Goal: Information Seeking & Learning: Check status

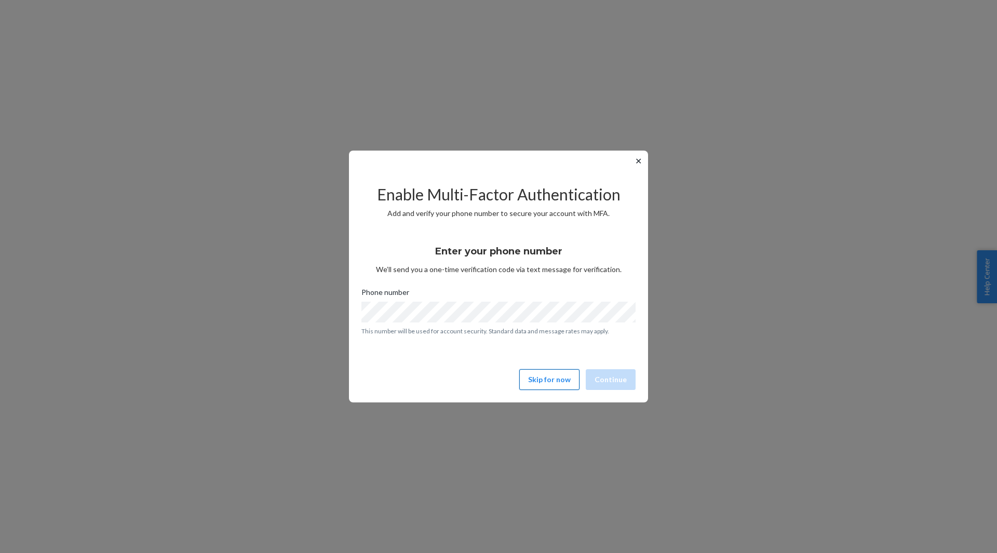
click at [542, 379] on button "Skip for now" at bounding box center [549, 379] width 60 height 21
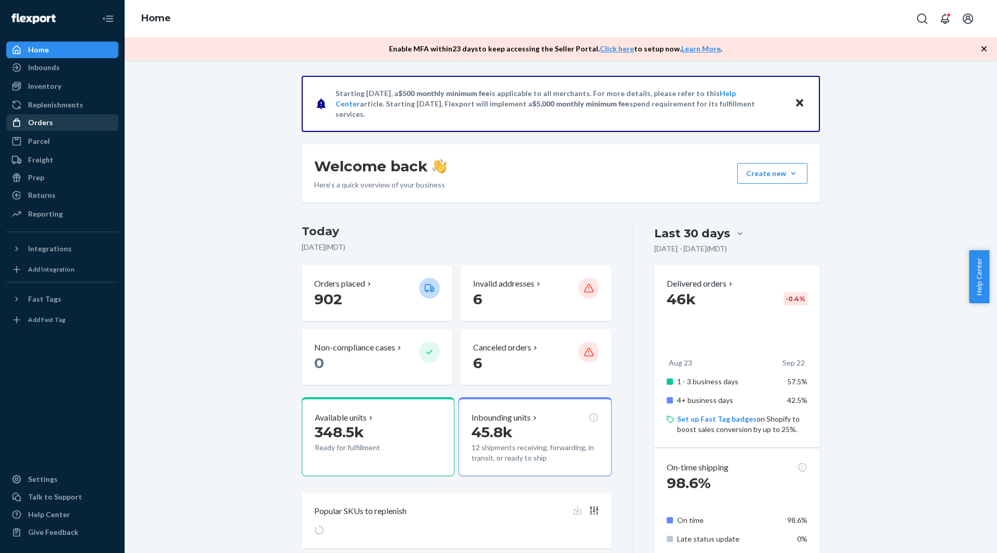
click at [50, 127] on div "Orders" at bounding box center [40, 122] width 25 height 10
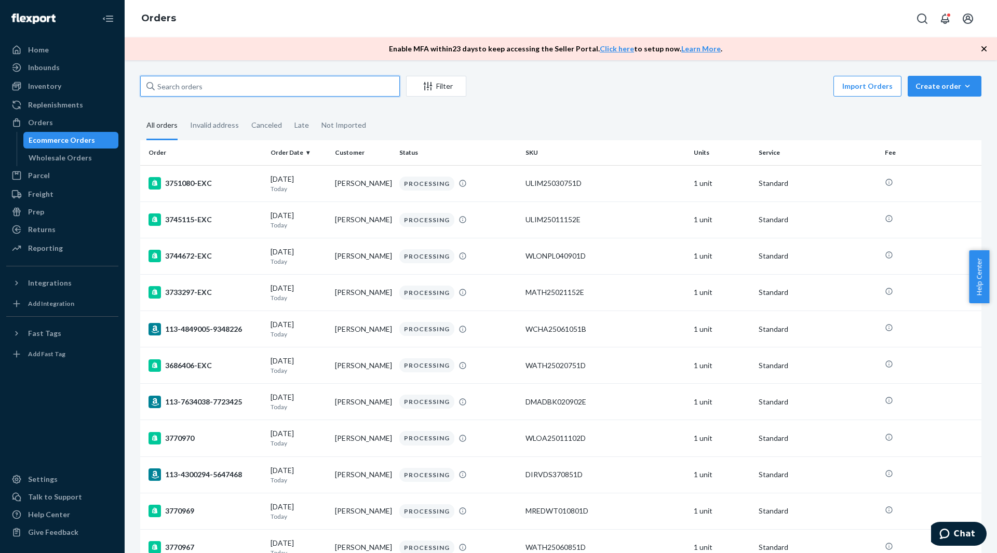
click at [179, 91] on input "text" at bounding box center [270, 86] width 260 height 21
paste input "3713631"
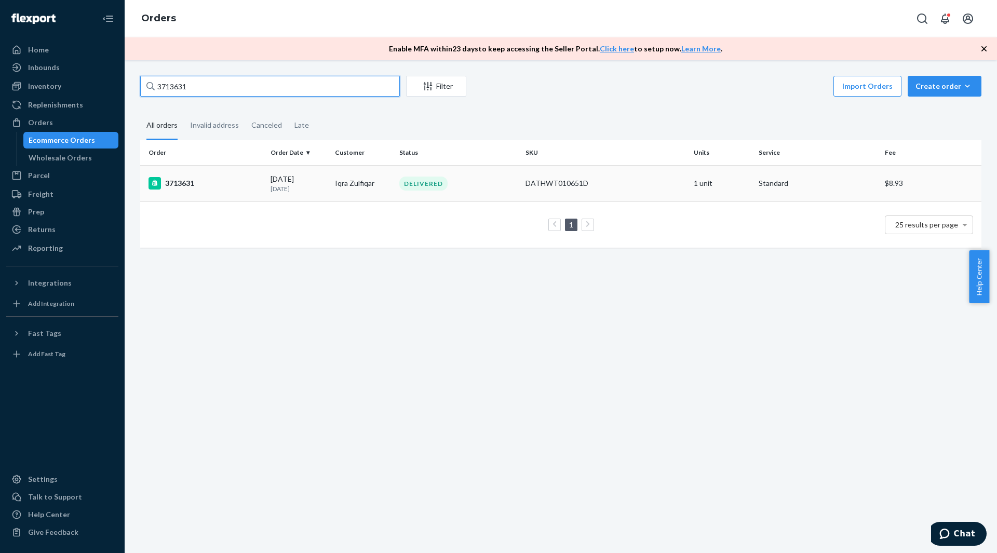
type input "3713631"
click at [219, 190] on td "3713631" at bounding box center [203, 183] width 126 height 36
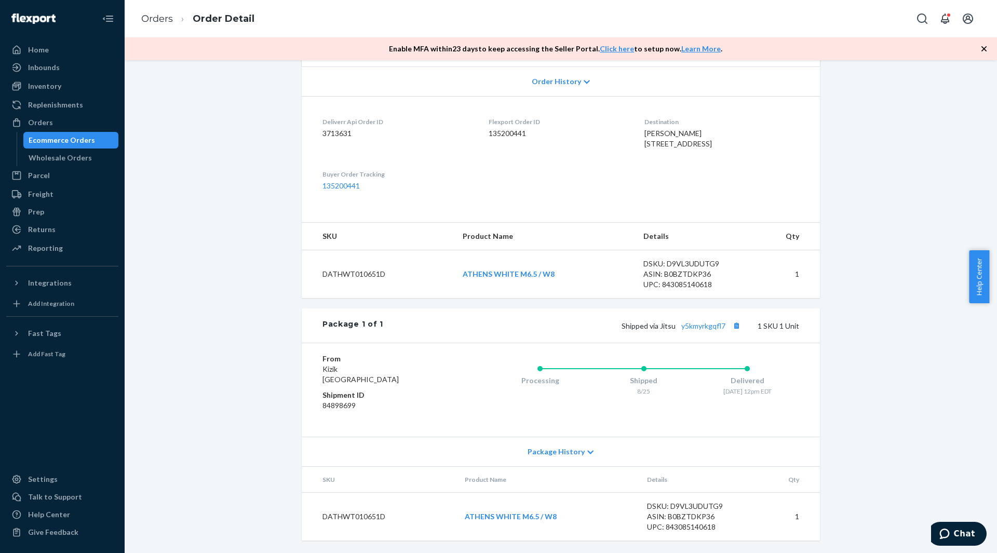
scroll to position [238, 0]
click at [66, 90] on div "Inventory" at bounding box center [62, 86] width 110 height 15
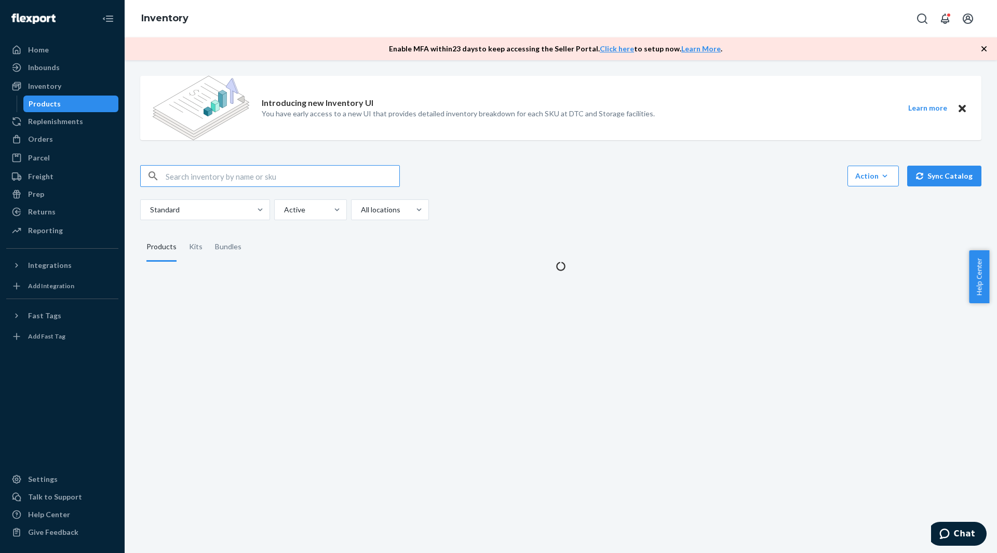
click at [187, 182] on input "text" at bounding box center [283, 176] width 234 height 21
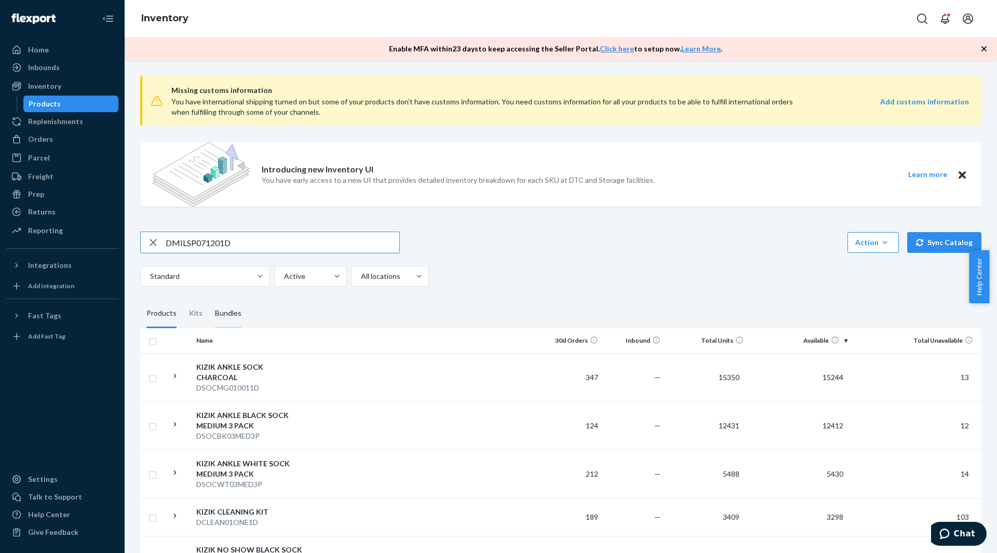
type input "DMILSP071201D"
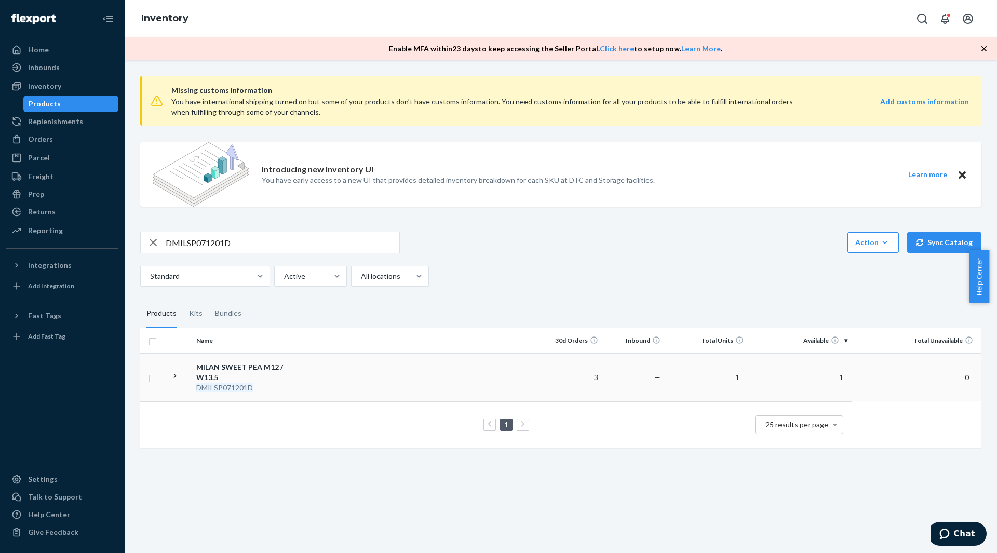
click at [271, 366] on div "MILAN SWEET PEA M12 / W13.5" at bounding box center [250, 372] width 109 height 21
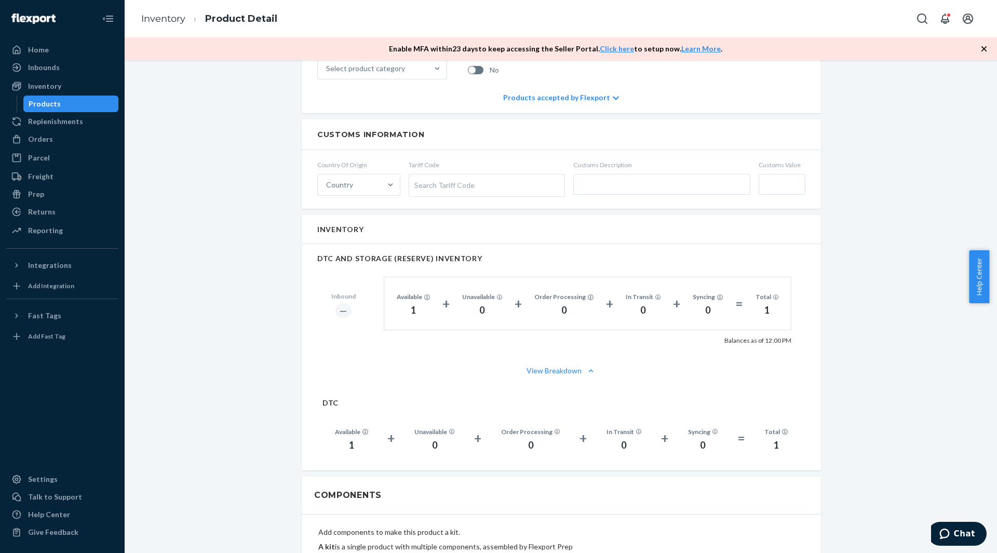
scroll to position [519, 0]
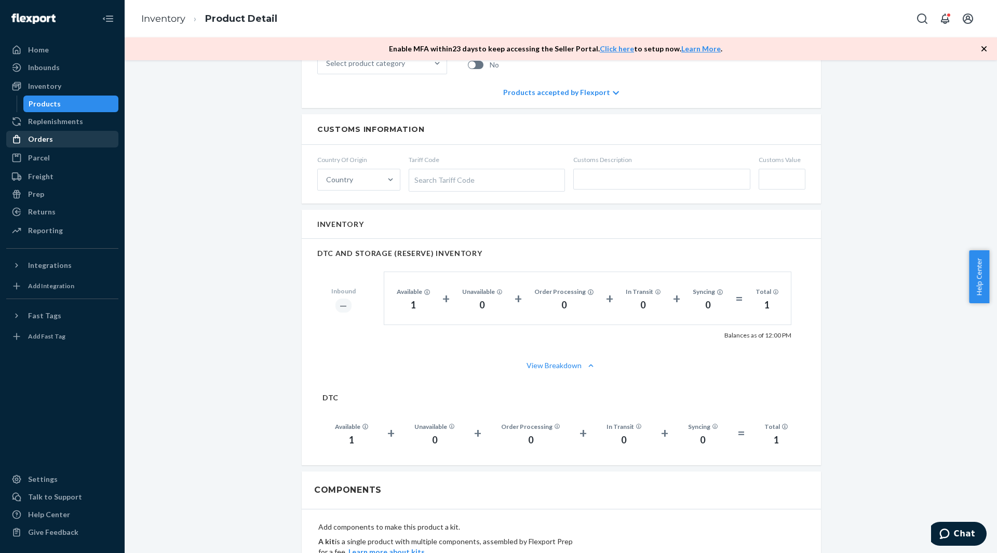
click at [51, 139] on div "Orders" at bounding box center [62, 139] width 110 height 15
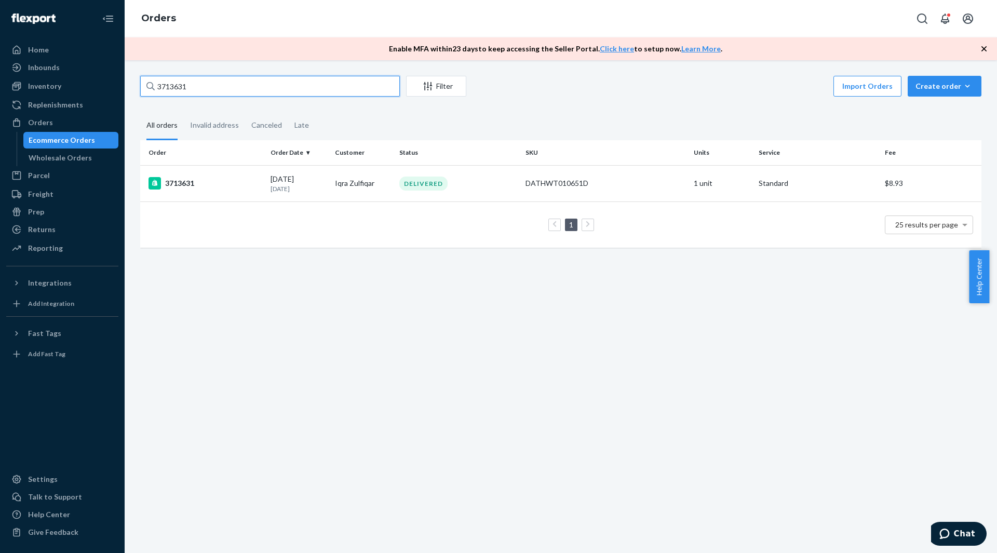
click at [218, 90] on input "3713631" at bounding box center [270, 86] width 260 height 21
paste input "70558"
type input "3770558"
click at [507, 187] on div "PROCESSING" at bounding box center [458, 184] width 122 height 14
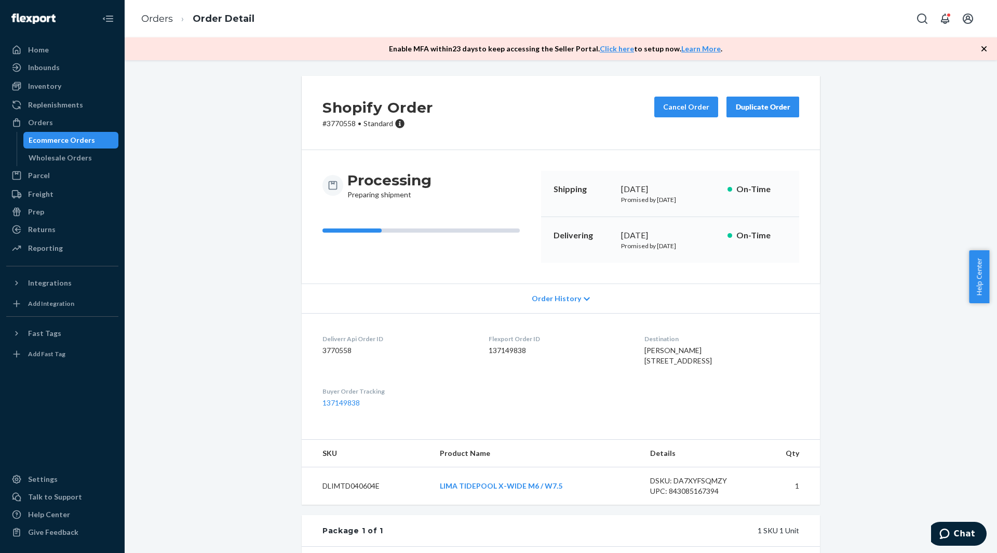
scroll to position [184, 0]
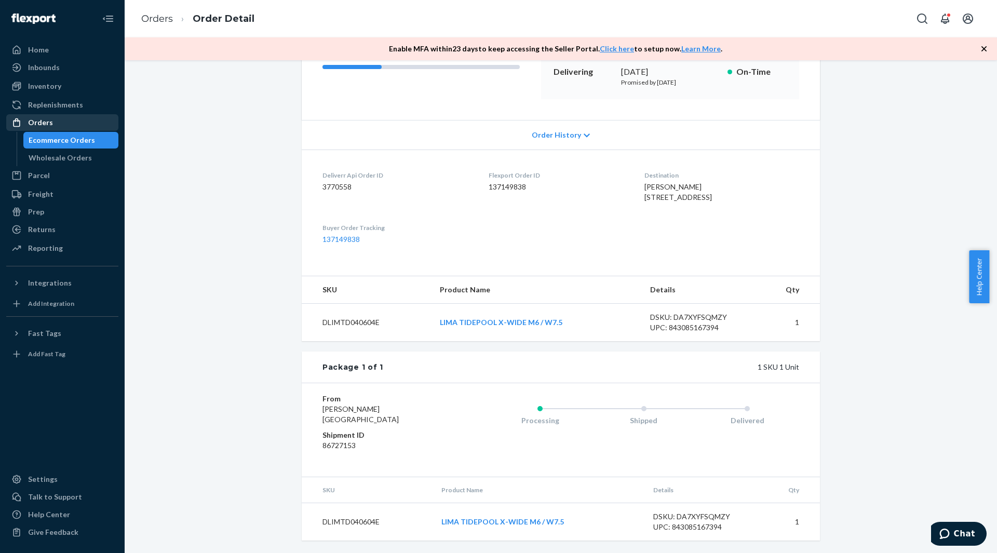
click at [82, 121] on div "Orders" at bounding box center [62, 122] width 110 height 15
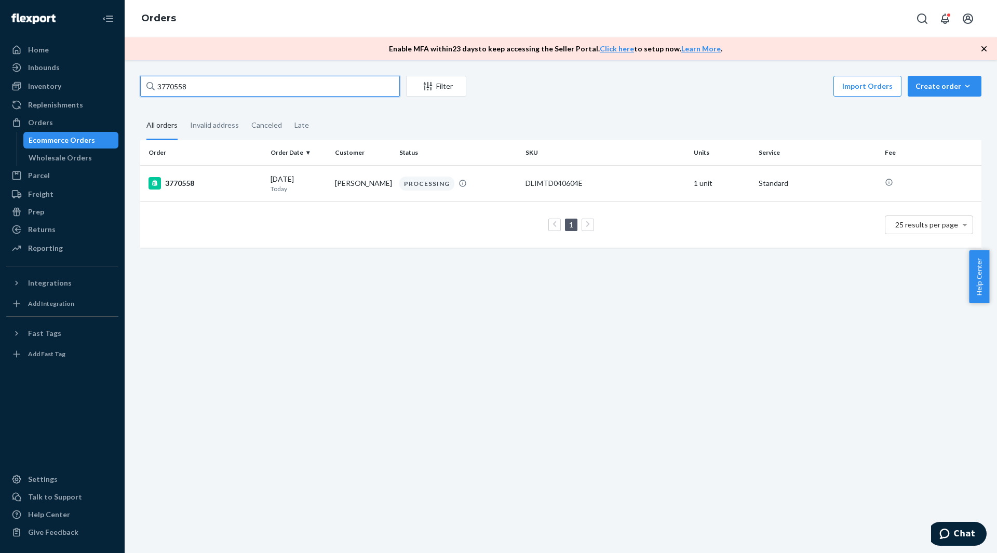
click at [204, 82] on input "3770558" at bounding box center [270, 86] width 260 height 21
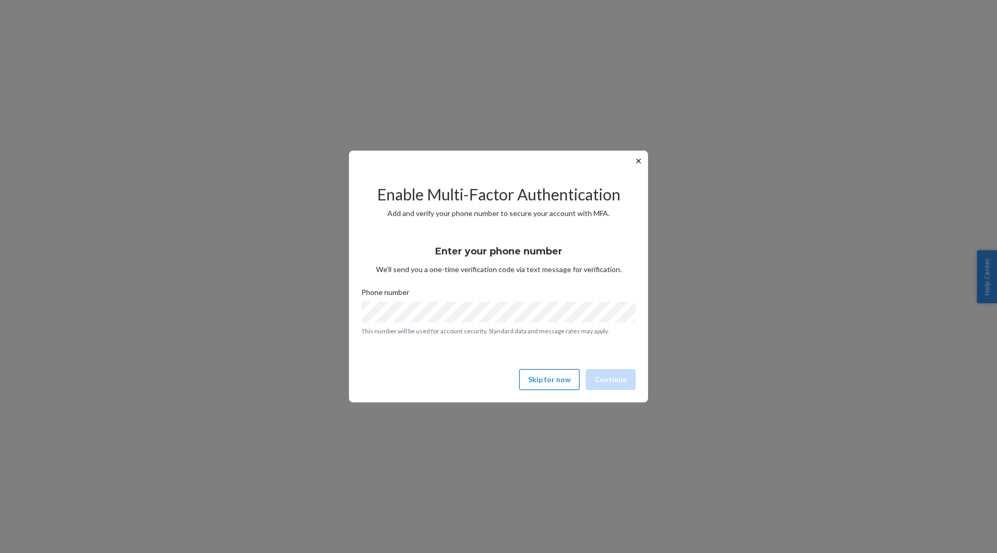
click at [533, 378] on button "Skip for now" at bounding box center [549, 379] width 60 height 21
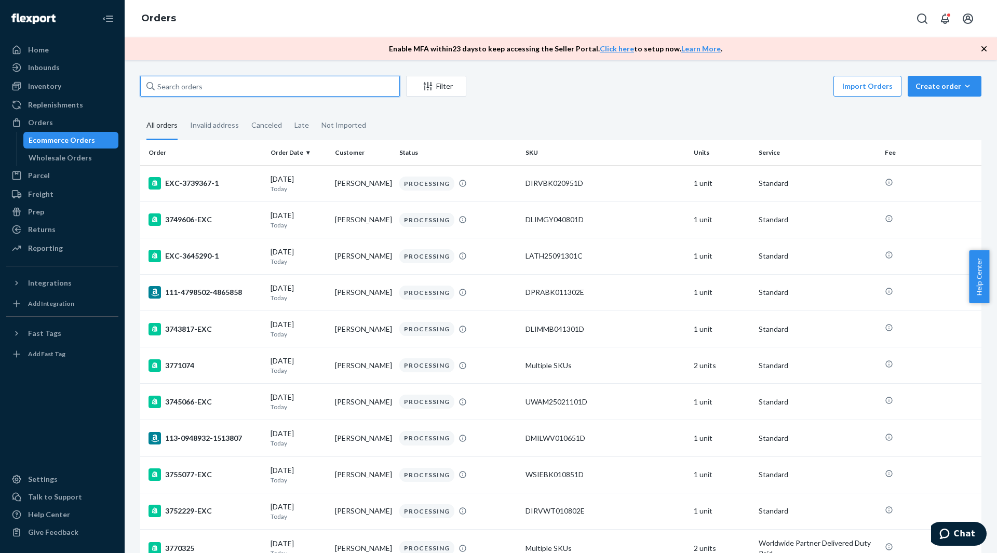
click at [188, 87] on input "text" at bounding box center [270, 86] width 260 height 21
paste input "3770832"
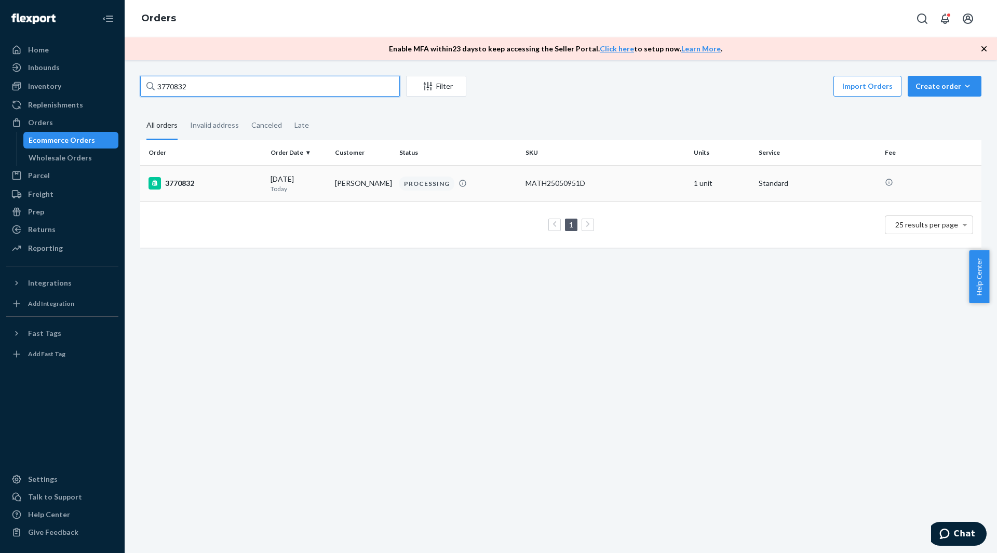
type input "3770832"
click at [222, 196] on td "3770832" at bounding box center [203, 183] width 126 height 36
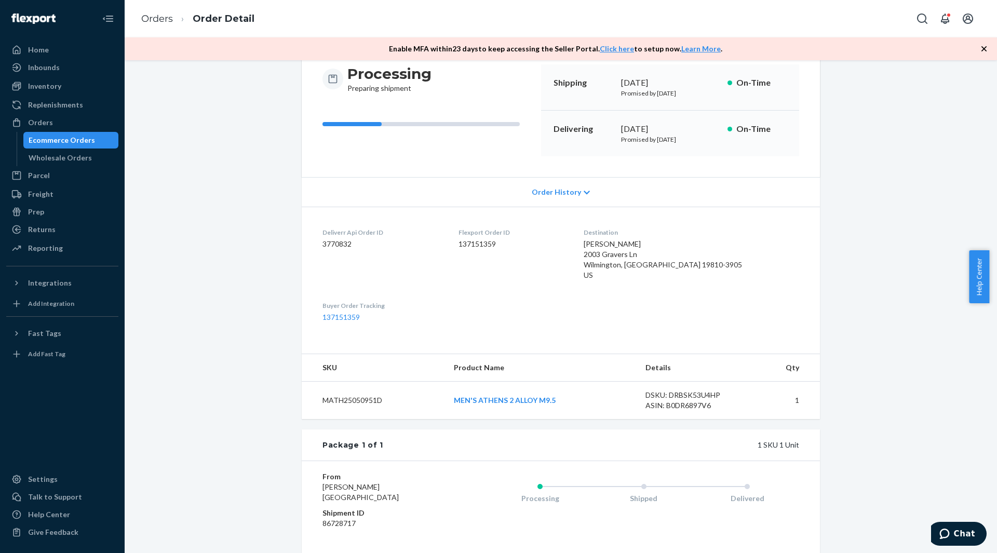
scroll to position [29, 0]
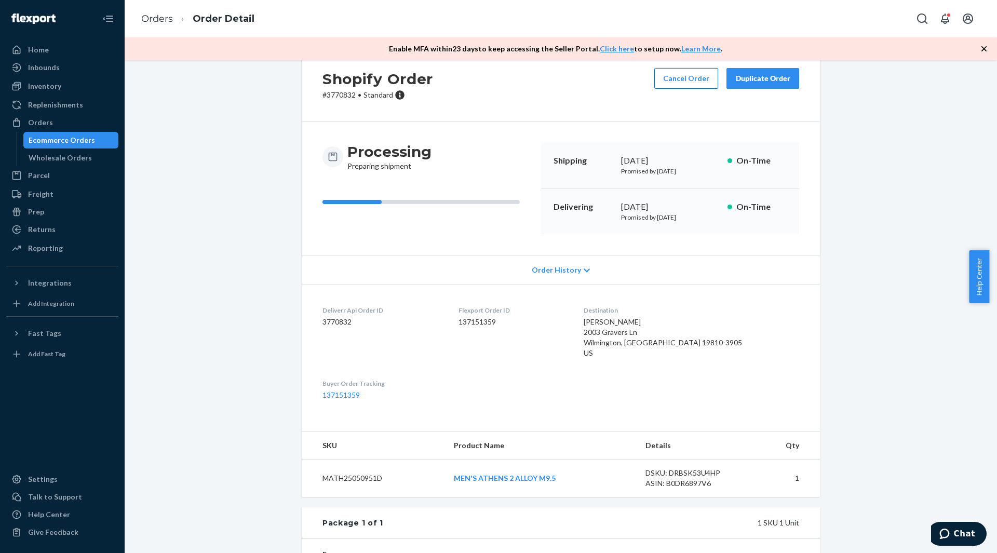
click at [675, 85] on button "Cancel Order" at bounding box center [686, 78] width 64 height 21
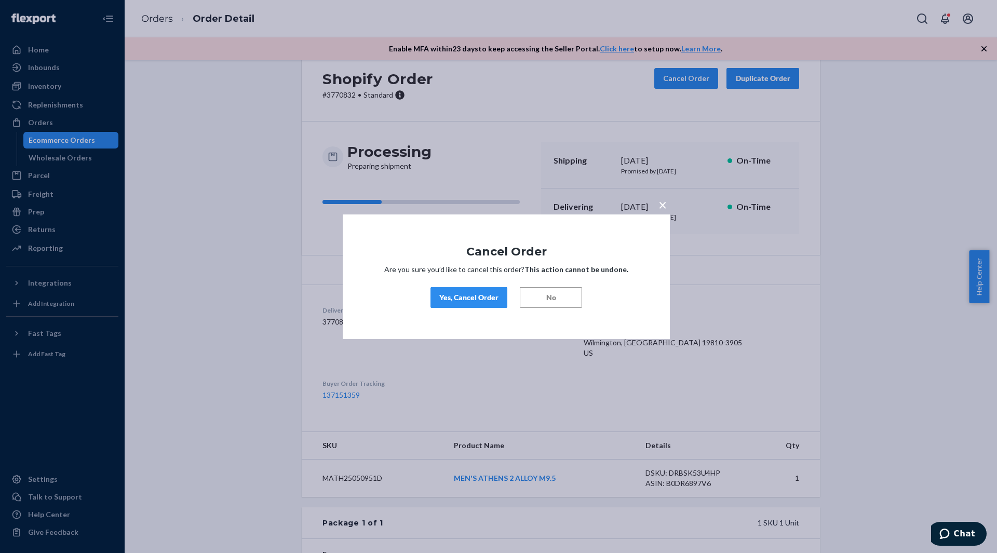
click at [476, 298] on div "Yes, Cancel Order" at bounding box center [468, 297] width 59 height 10
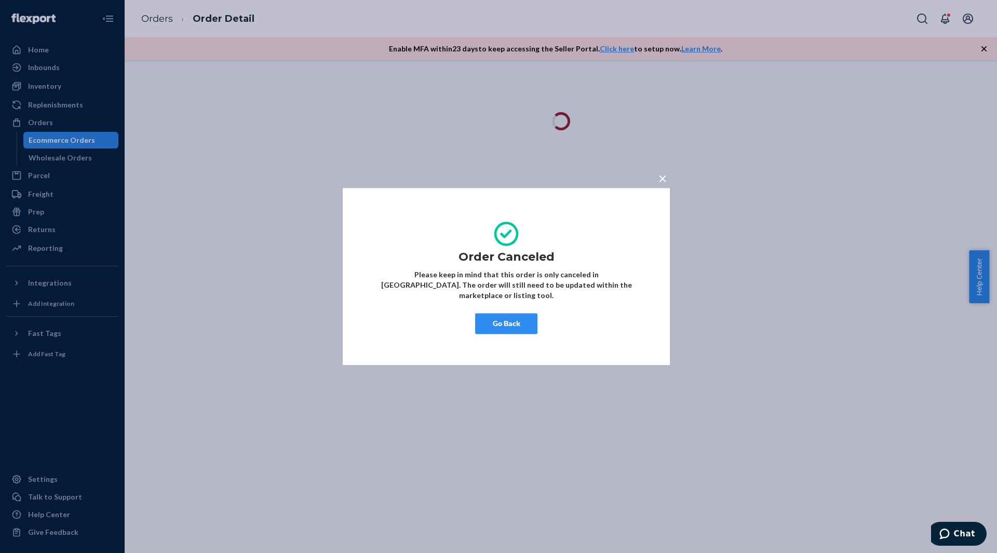
scroll to position [0, 0]
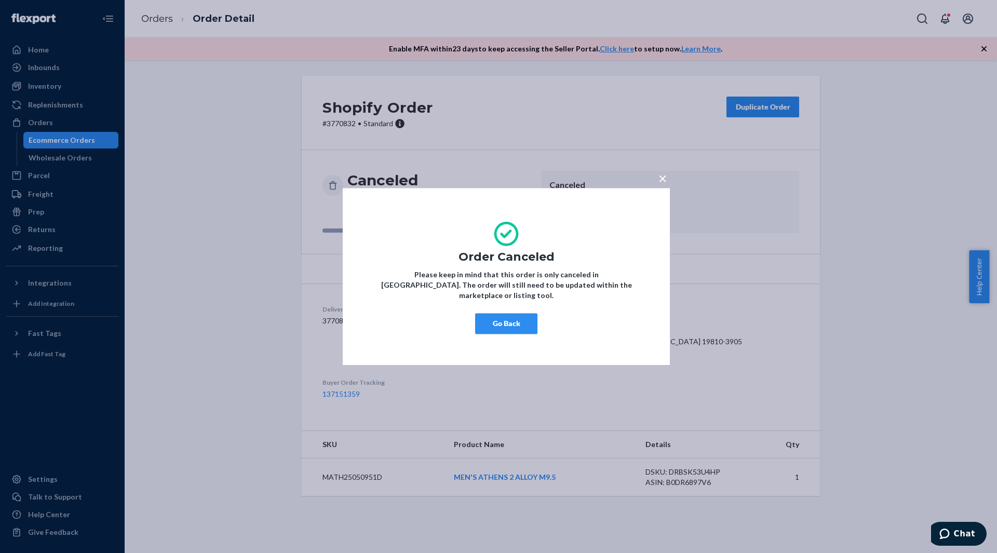
click at [528, 318] on button "Go Back" at bounding box center [506, 323] width 62 height 21
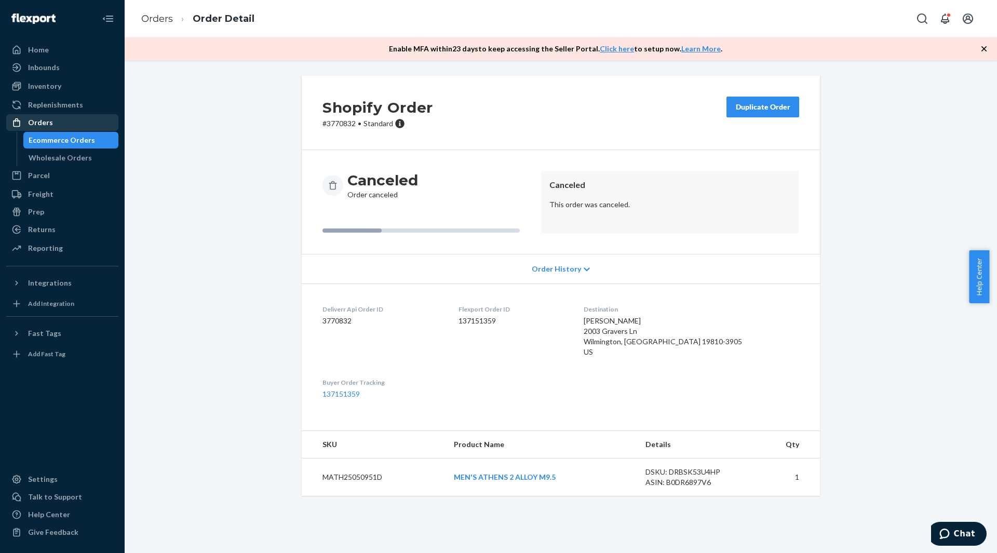
click at [57, 129] on div "Orders" at bounding box center [62, 122] width 110 height 15
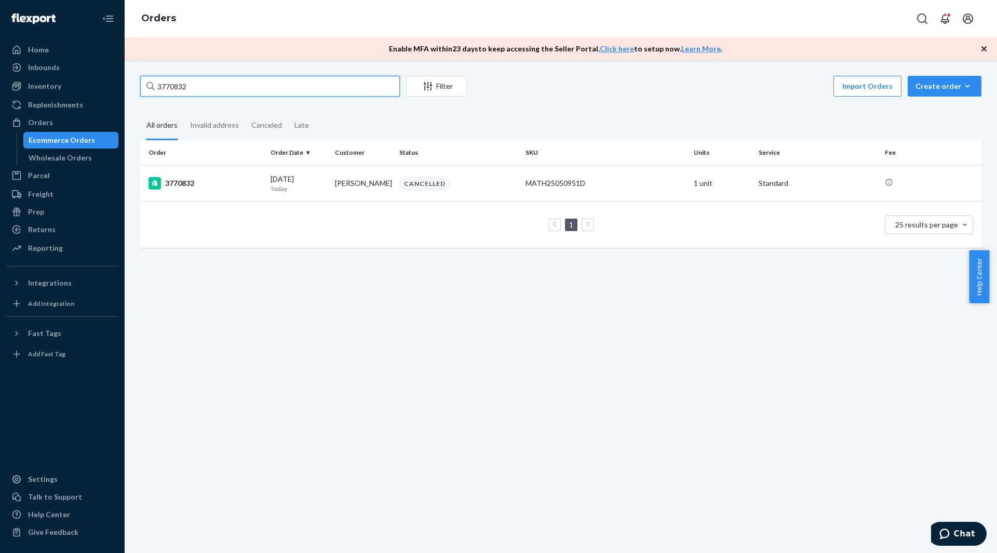
click at [195, 88] on input "3770832" at bounding box center [270, 86] width 260 height 21
paste input "33030"
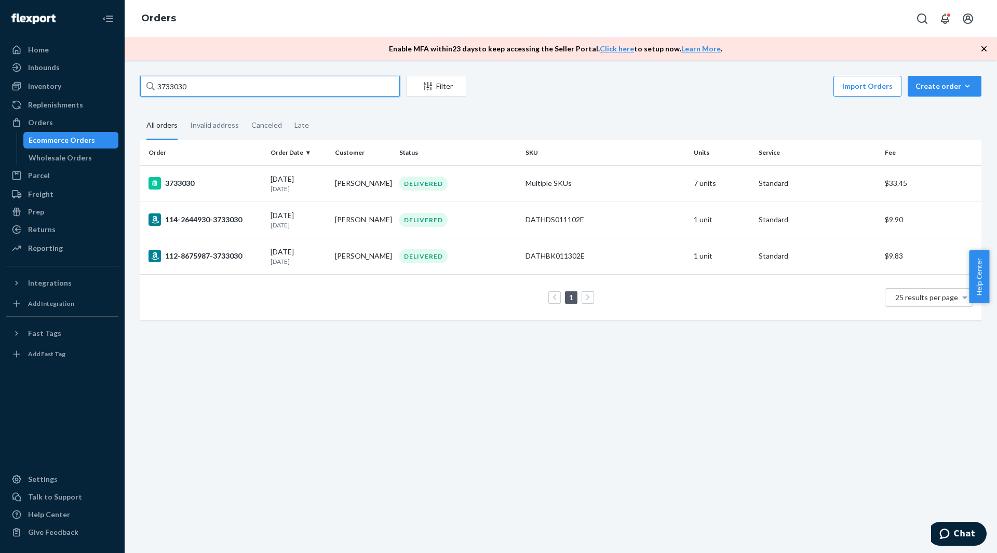
type input "3733030"
click at [219, 177] on div "3733030" at bounding box center [206, 183] width 114 height 12
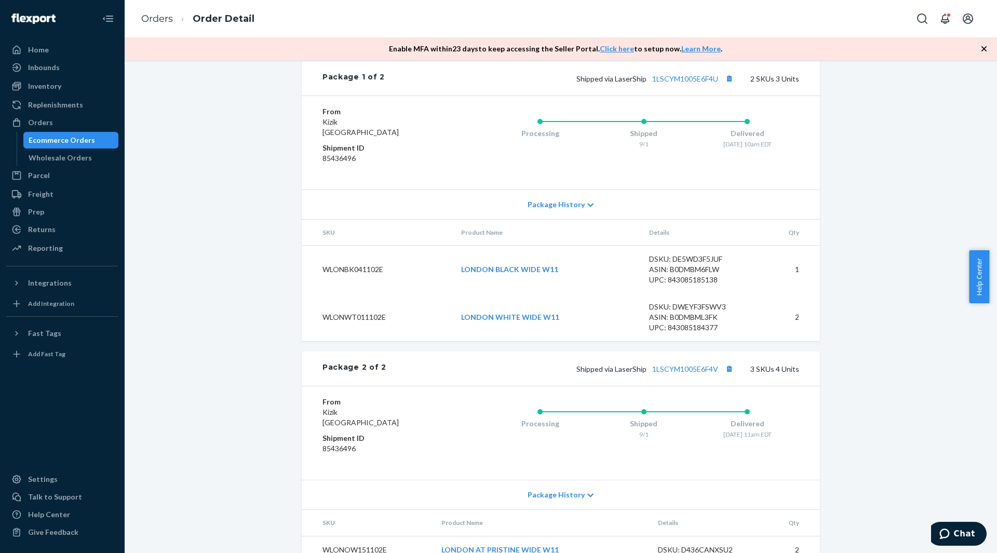
scroll to position [685, 0]
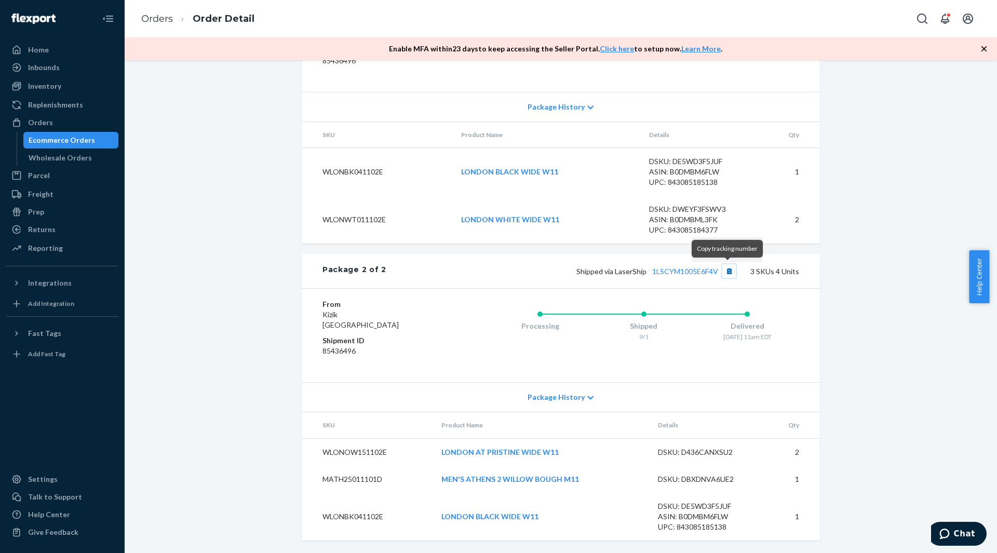
click at [727, 276] on button "Copy tracking number" at bounding box center [730, 271] width 14 height 14
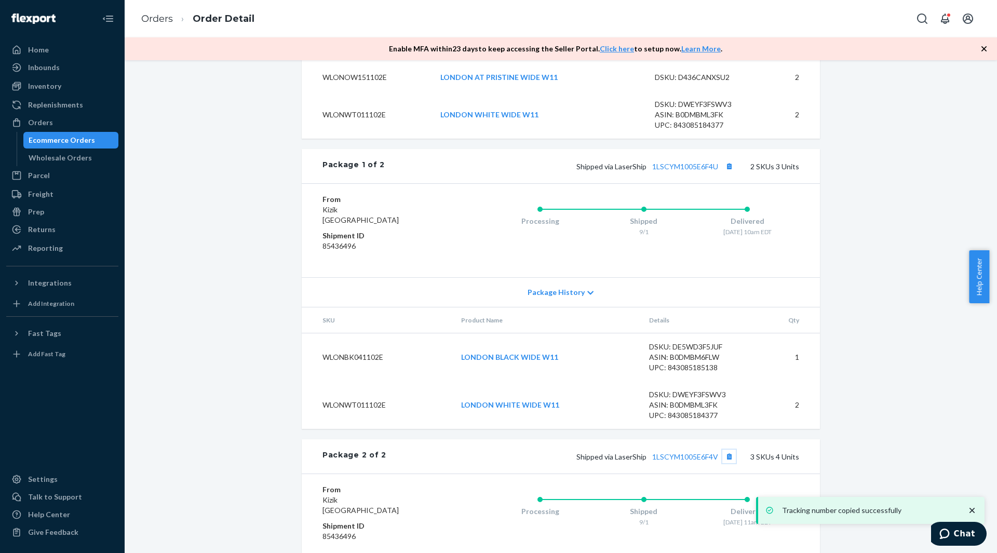
scroll to position [477, 0]
click at [728, 175] on button "Copy tracking number" at bounding box center [730, 168] width 14 height 14
drag, startPoint x: 560, startPoint y: 382, endPoint x: 459, endPoint y: 389, distance: 101.0
click at [459, 383] on td "LONDON BLACK WIDE W11" at bounding box center [547, 359] width 188 height 48
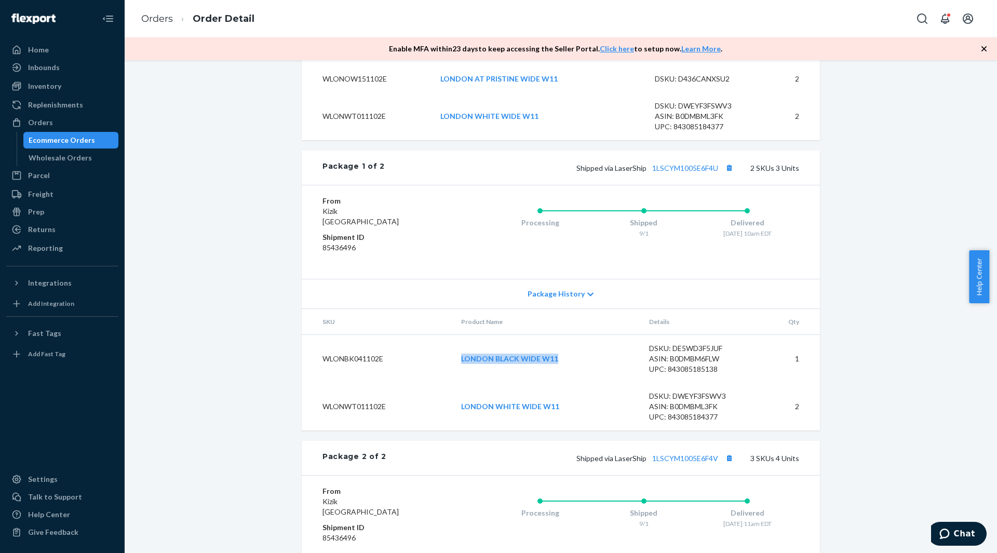
copy link "LONDON BLACK WIDE W11"
drag, startPoint x: 568, startPoint y: 425, endPoint x: 459, endPoint y: 431, distance: 108.7
click at [459, 431] on td "LONDON WHITE WIDE W11" at bounding box center [547, 407] width 188 height 48
copy link "LONDON WHITE WIDE W11"
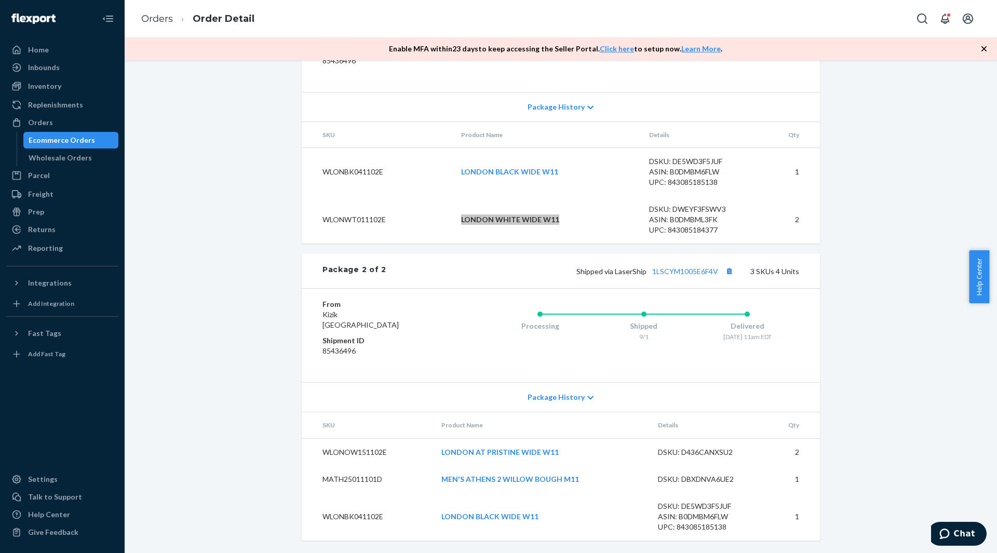
scroll to position [685, 0]
click at [726, 272] on button "Copy tracking number" at bounding box center [730, 271] width 14 height 14
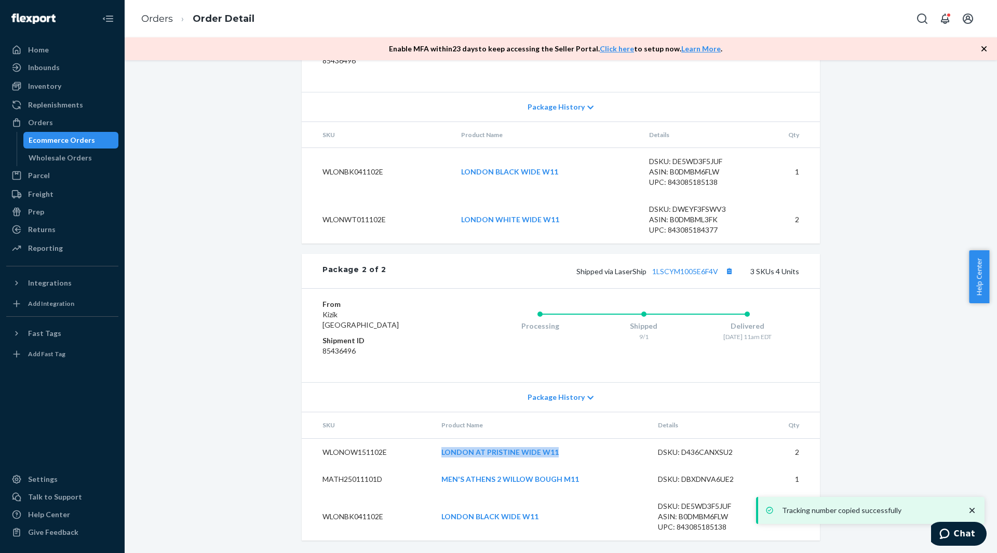
drag, startPoint x: 566, startPoint y: 454, endPoint x: 438, endPoint y: 456, distance: 127.8
click at [438, 456] on td "LONDON AT PRISTINE WIDE W11" at bounding box center [541, 452] width 217 height 28
copy link "LONDON AT PRISTINE WIDE W11"
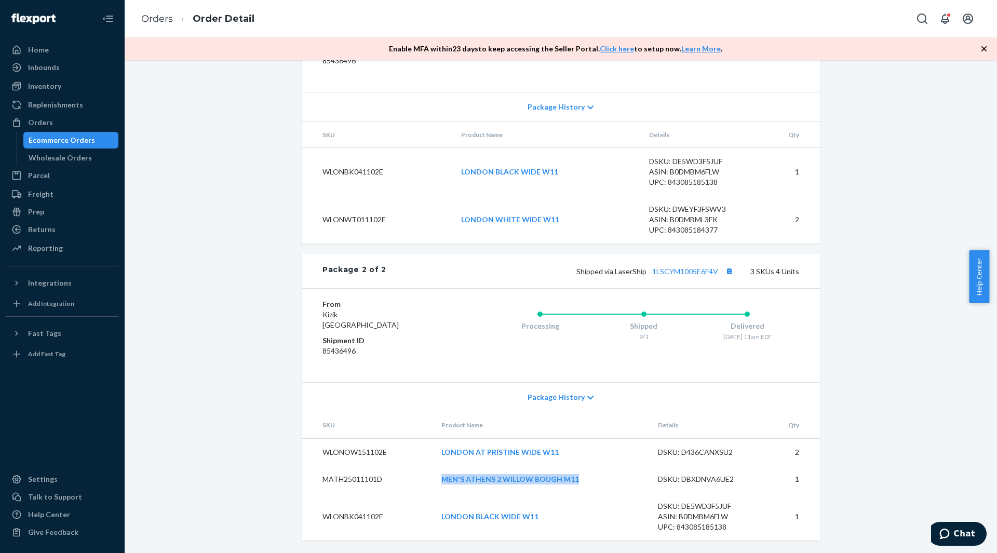
drag, startPoint x: 583, startPoint y: 480, endPoint x: 442, endPoint y: 487, distance: 142.0
click at [442, 487] on td "MEN'S ATHENS 2 WILLOW BOUGH M11" at bounding box center [541, 479] width 217 height 27
copy link "MEN'S ATHENS 2 WILLOW BOUGH M11"
drag, startPoint x: 545, startPoint y: 518, endPoint x: 437, endPoint y: 527, distance: 108.4
click at [437, 527] on td "LONDON BLACK WIDE W11" at bounding box center [541, 517] width 217 height 48
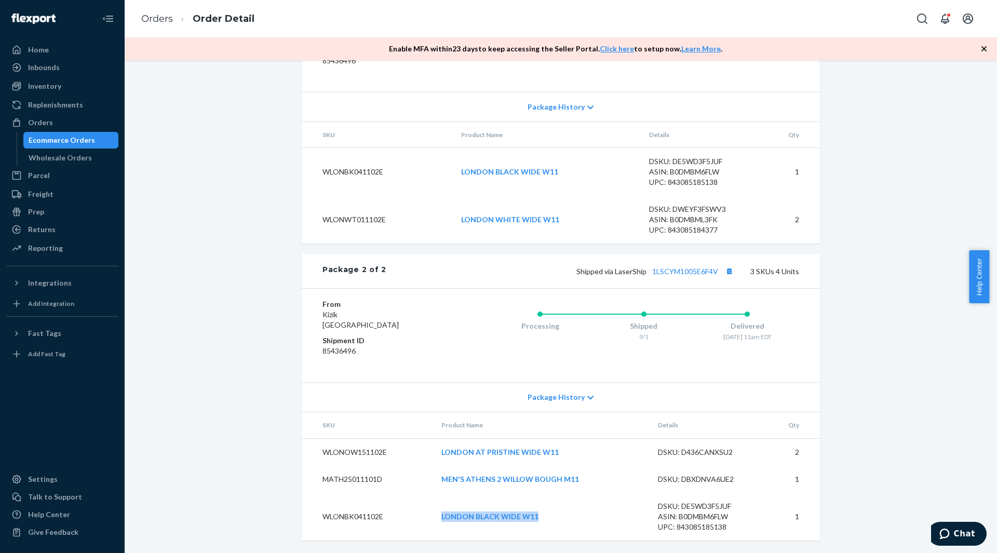
copy link "LONDON BLACK WIDE W11"
click at [705, 271] on link "1LSCYM1005E6F4V" at bounding box center [685, 271] width 66 height 9
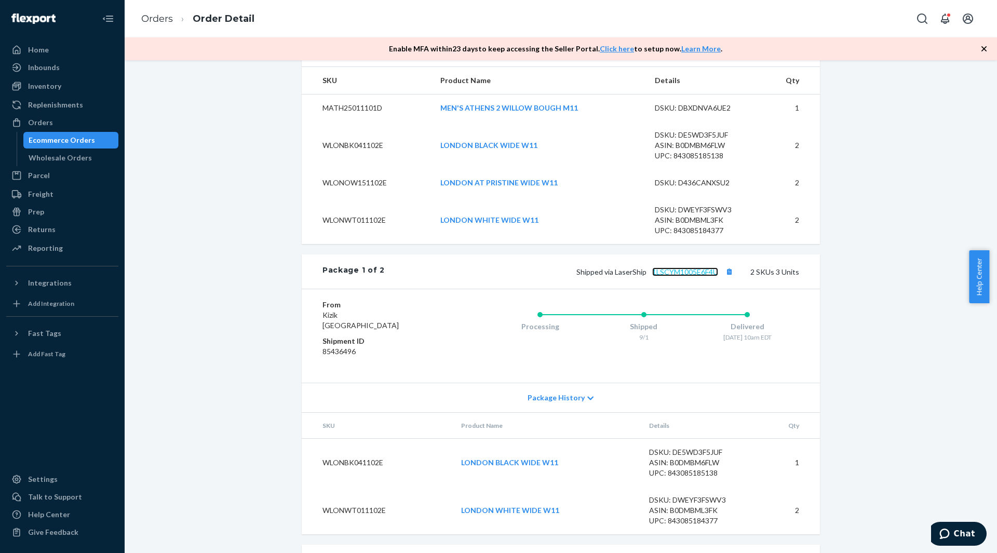
click at [699, 276] on link "1LSCYM1005E6F4U" at bounding box center [685, 271] width 66 height 9
click at [41, 126] on div "Orders" at bounding box center [40, 122] width 25 height 10
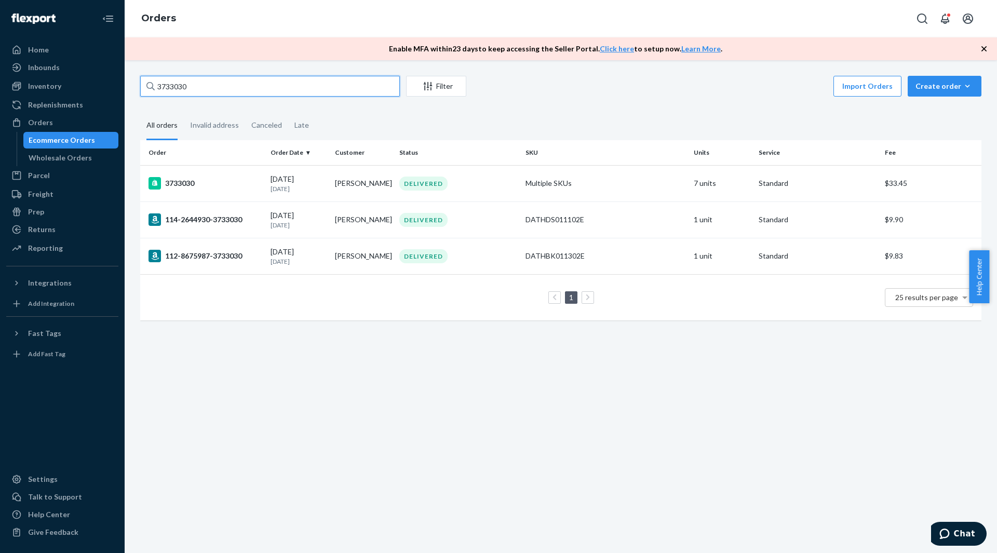
click at [215, 83] on input "3733030" at bounding box center [270, 86] width 260 height 21
paste input "57236"
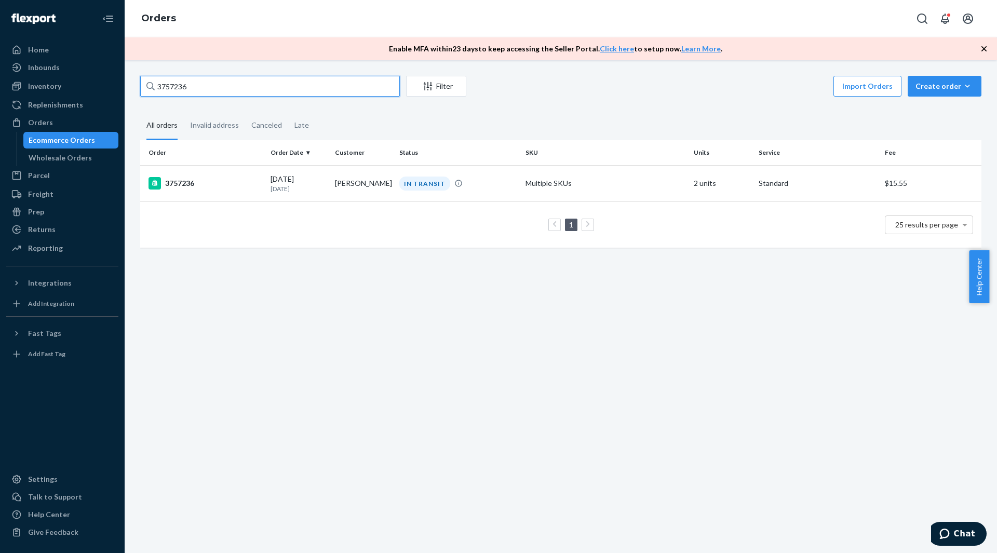
type input "3757236"
click at [223, 177] on div "3757236" at bounding box center [206, 183] width 114 height 12
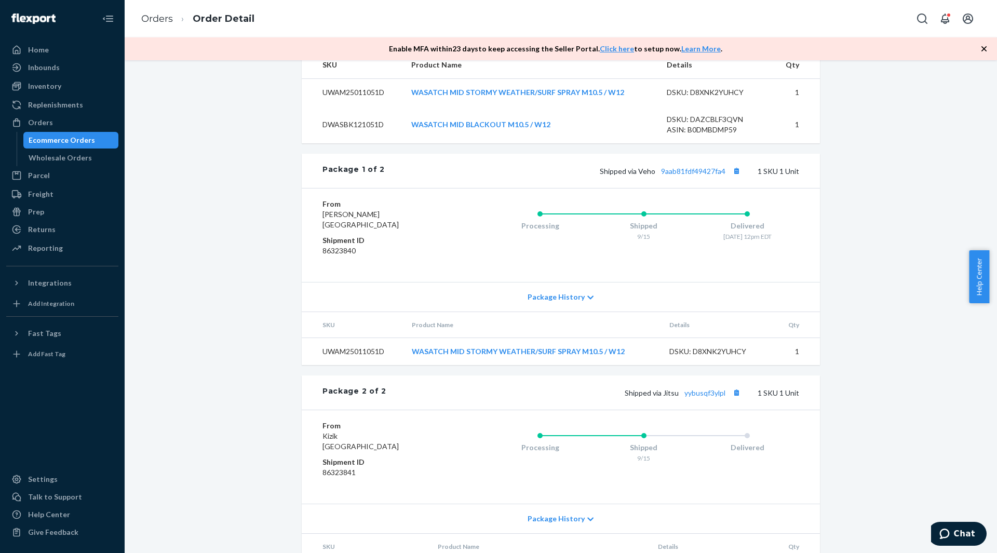
scroll to position [466, 0]
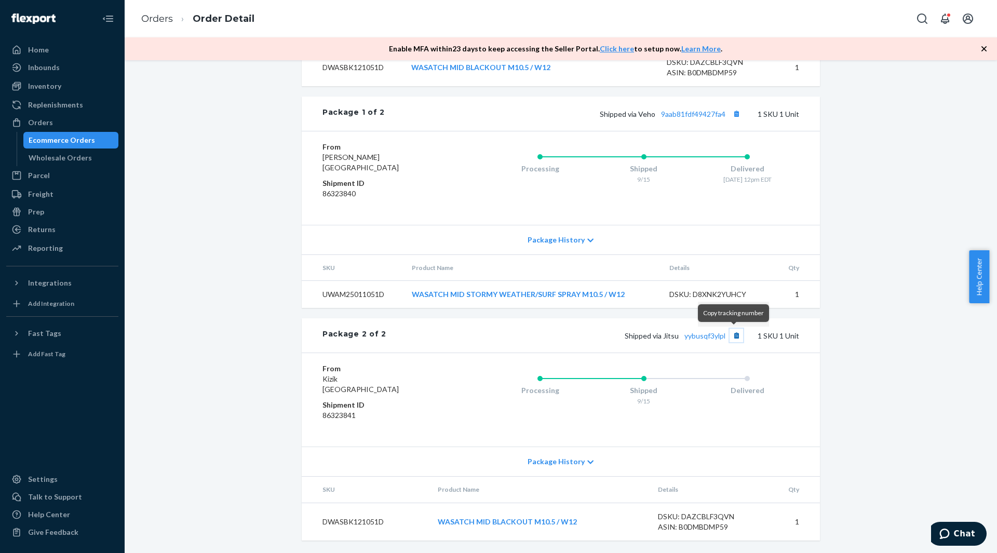
click at [732, 336] on button "Copy tracking number" at bounding box center [737, 336] width 14 height 14
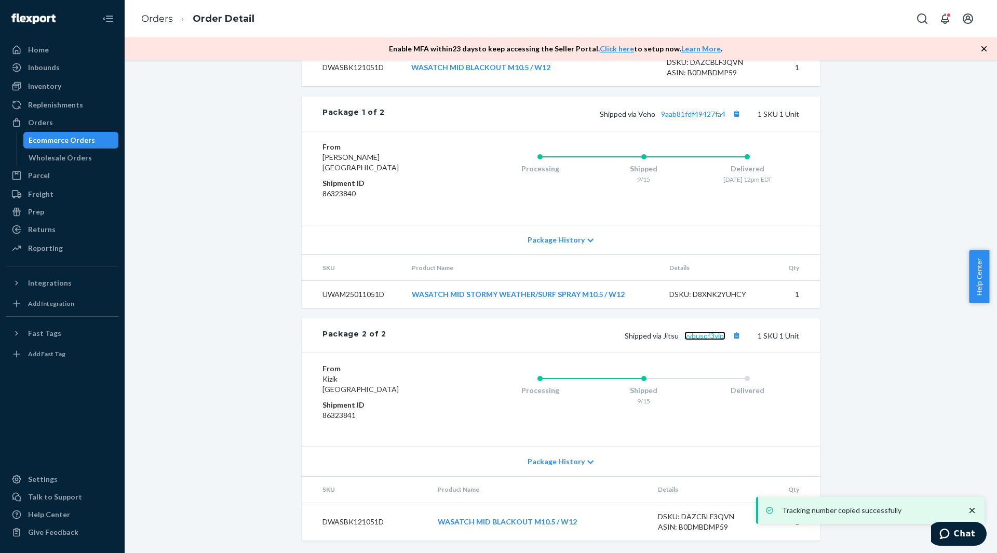
click at [717, 338] on link "yybusqf3ylpl" at bounding box center [705, 335] width 41 height 9
click at [99, 122] on div "Orders" at bounding box center [62, 122] width 110 height 15
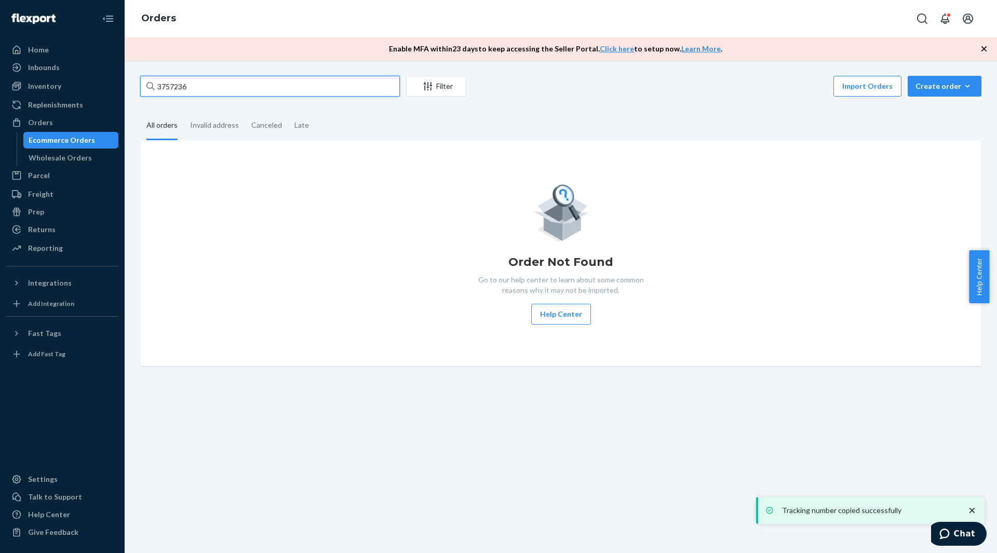
click at [216, 87] on input "3757236" at bounding box center [270, 86] width 260 height 21
paste input "70558"
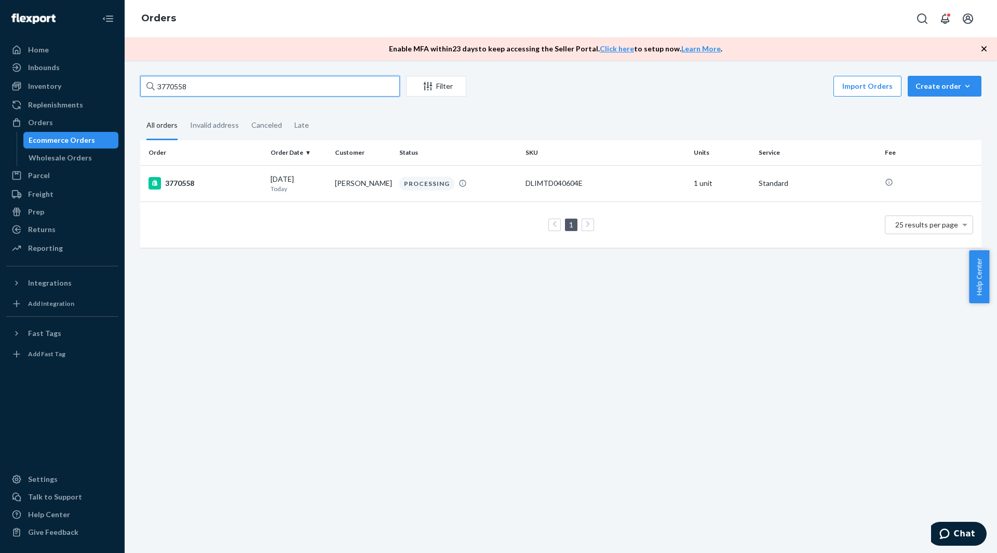
type input "3770558"
click at [230, 180] on div "3770558" at bounding box center [206, 183] width 114 height 12
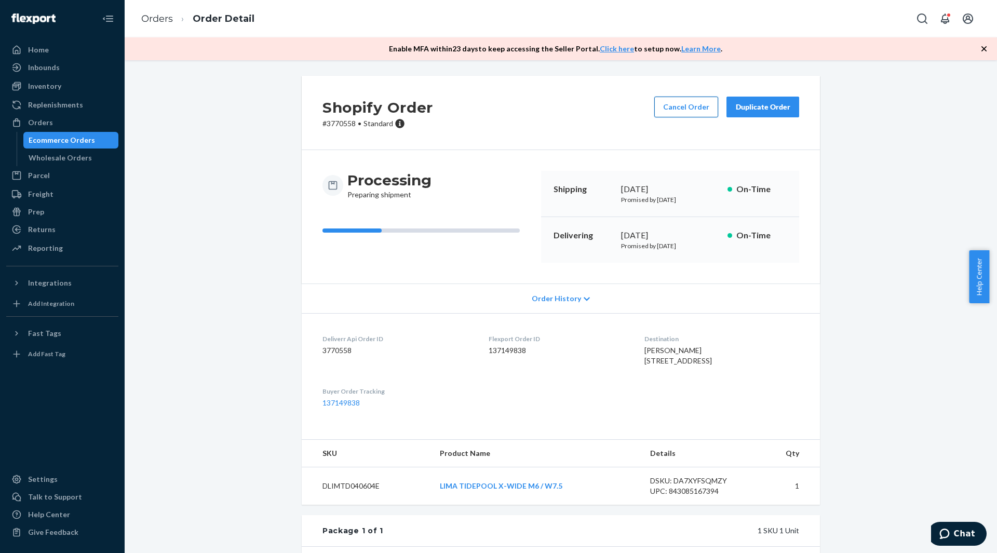
click at [690, 110] on button "Cancel Order" at bounding box center [686, 107] width 64 height 21
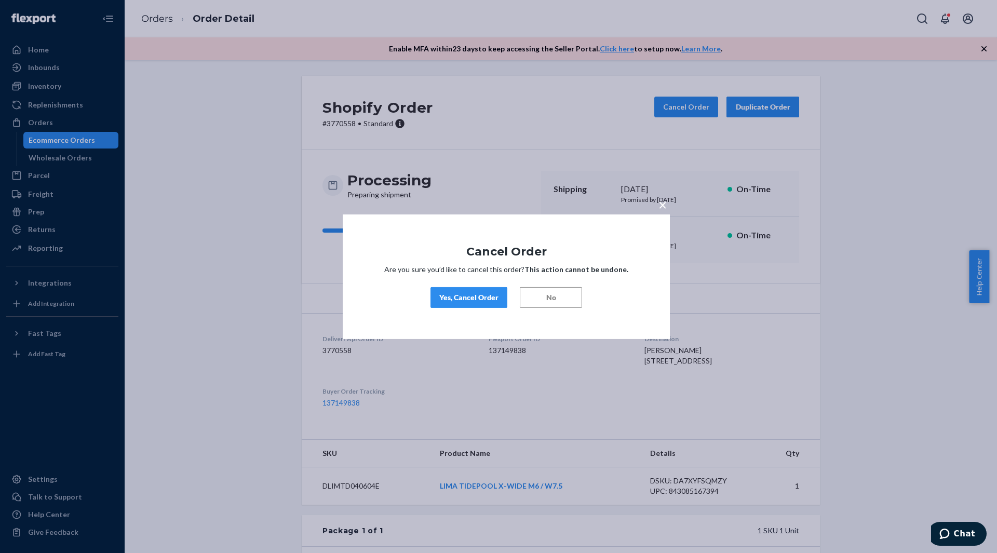
click at [475, 304] on button "Yes, Cancel Order" at bounding box center [469, 297] width 77 height 21
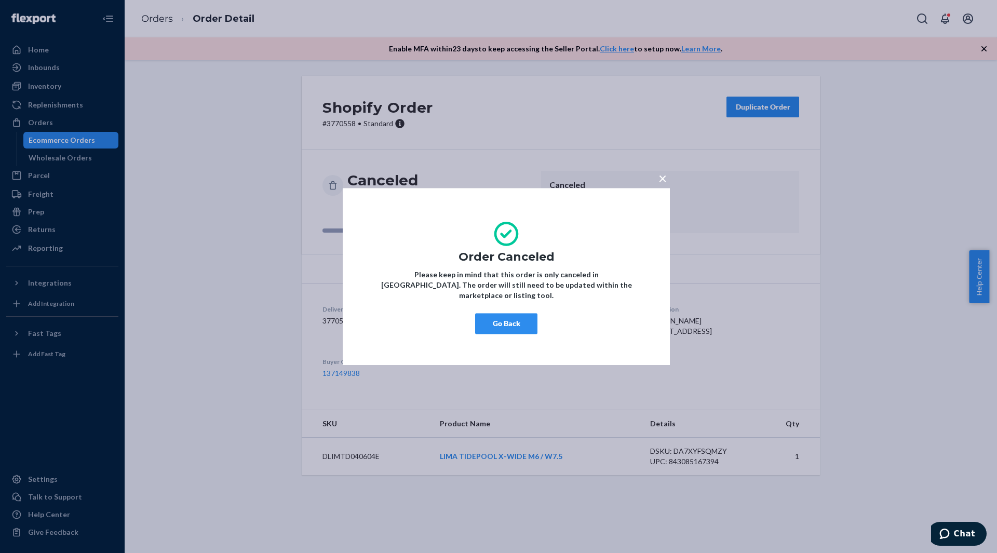
click at [663, 181] on span "×" at bounding box center [663, 178] width 8 height 18
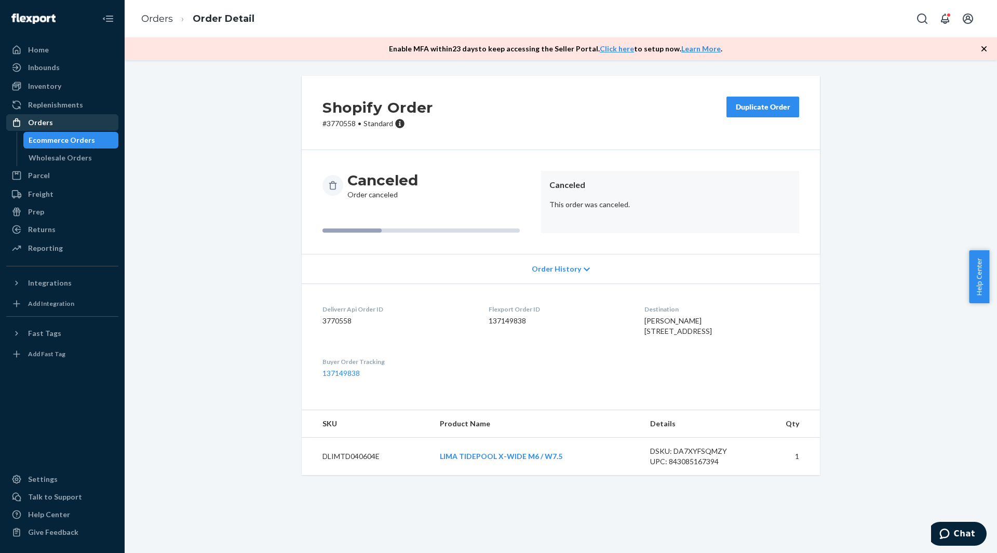
click at [40, 125] on div "Orders" at bounding box center [40, 122] width 25 height 10
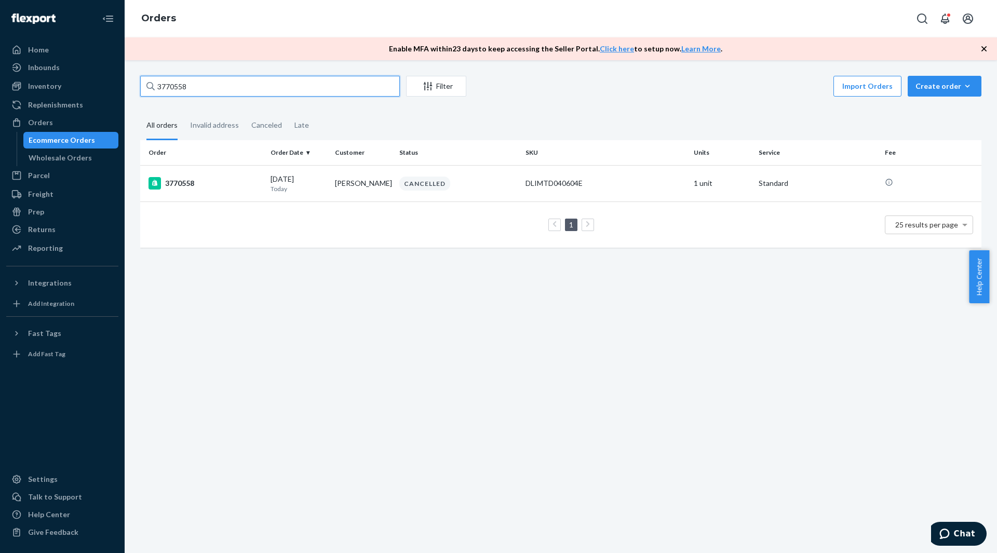
click at [230, 90] on input "3770558" at bounding box center [270, 86] width 260 height 21
paste input "59994"
type input "3759994"
click at [262, 183] on td "3759994" at bounding box center [203, 183] width 126 height 36
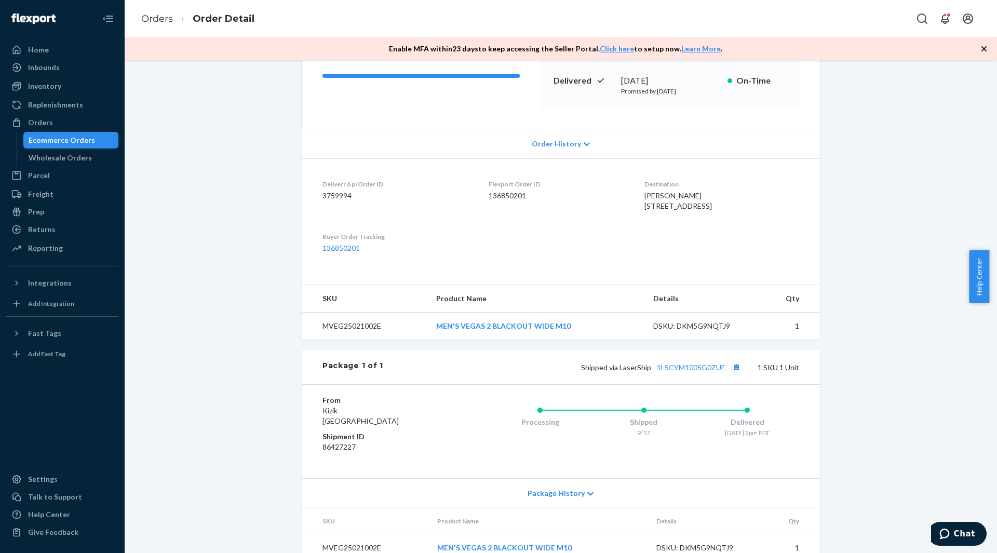
scroll to position [196, 0]
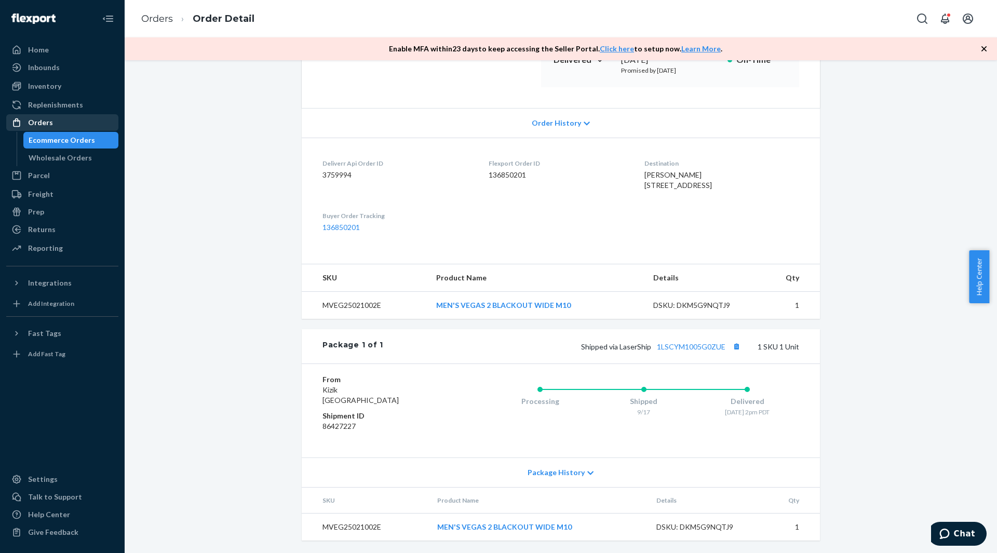
click at [44, 117] on div "Orders" at bounding box center [40, 122] width 25 height 10
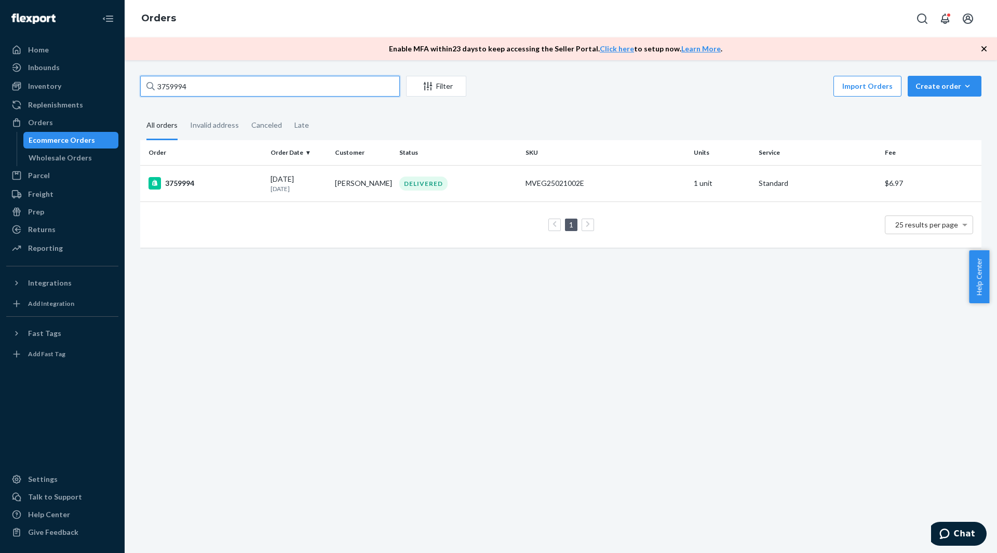
click at [192, 82] on input "3759994" at bounding box center [270, 86] width 260 height 21
paste input "20152"
type input "3720152"
click at [211, 177] on td "3720152" at bounding box center [203, 183] width 126 height 36
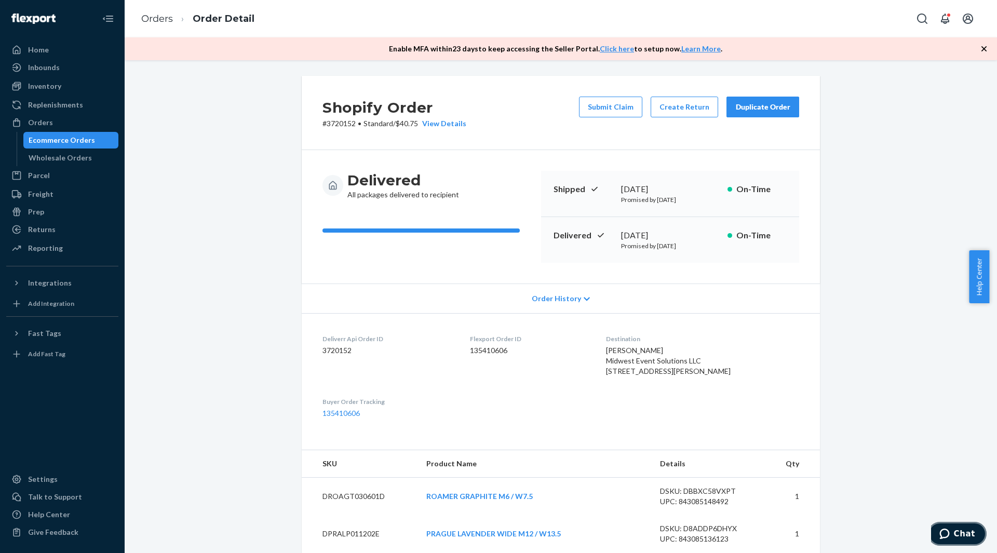
click at [969, 528] on button "Chat" at bounding box center [957, 534] width 59 height 24
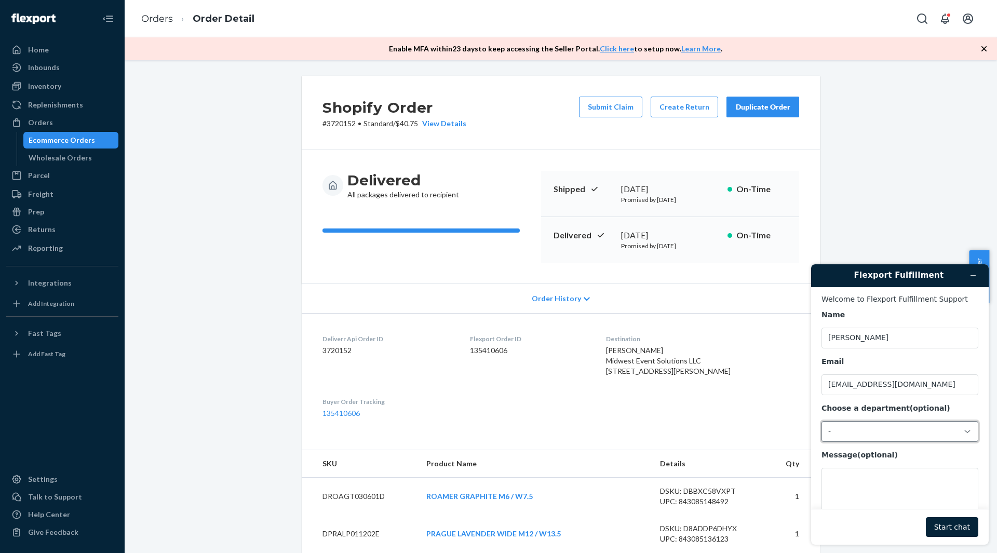
click at [870, 436] on div "-" at bounding box center [893, 431] width 131 height 9
click at [879, 475] on li "Messaging (Chat Team)" at bounding box center [898, 476] width 153 height 19
click at [863, 486] on textarea "Message (optional)" at bounding box center [900, 497] width 157 height 58
paste textarea "3720152"
click at [965, 479] on textarea "Hello! I am wondering if the following SKU was excluded from Order 3720152 due …" at bounding box center [900, 497] width 157 height 58
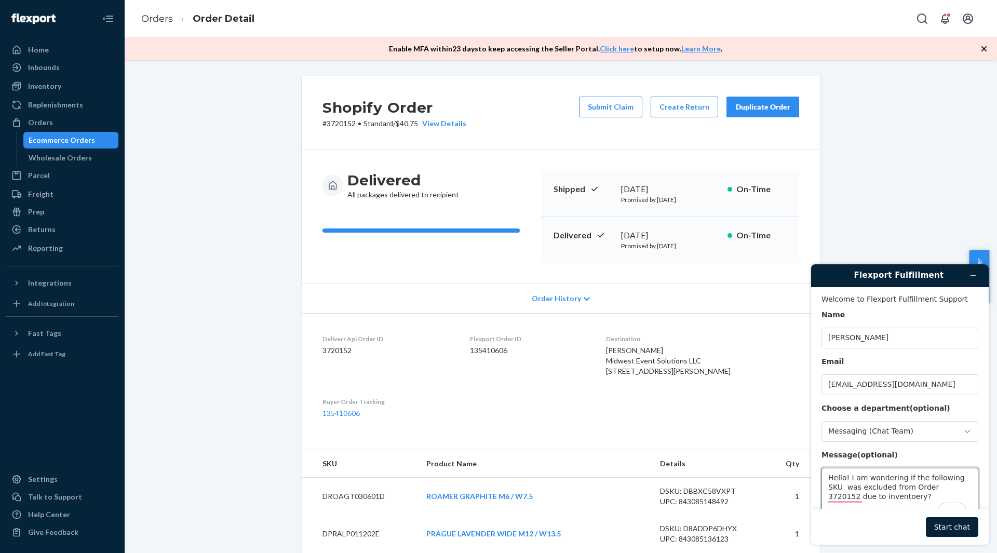
paste textarea "DPRABW011202E"
click at [908, 499] on textarea "Hello! I am wondering if the following SKU DPRABW011202E was excluded from Orde…" at bounding box center [900, 497] width 157 height 58
type textarea "Hello! I am wondering if the following SKU DPRABW011202E was excluded from Orde…"
click at [967, 530] on button "Start chat" at bounding box center [952, 527] width 52 height 20
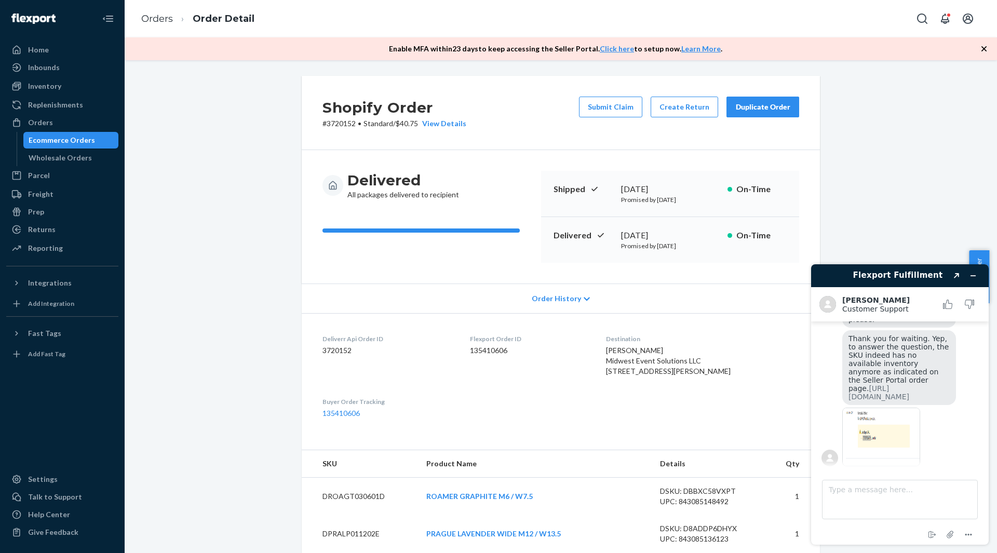
scroll to position [168, 0]
click at [879, 489] on textarea "Type a message here..." at bounding box center [900, 499] width 156 height 39
type textarea "Thank You! Thats it for now!"
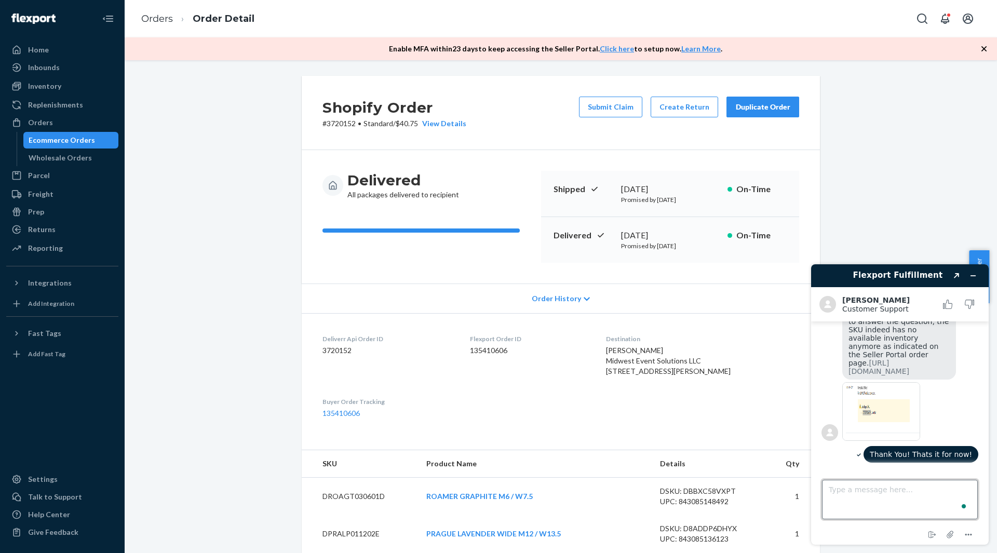
scroll to position [258, 0]
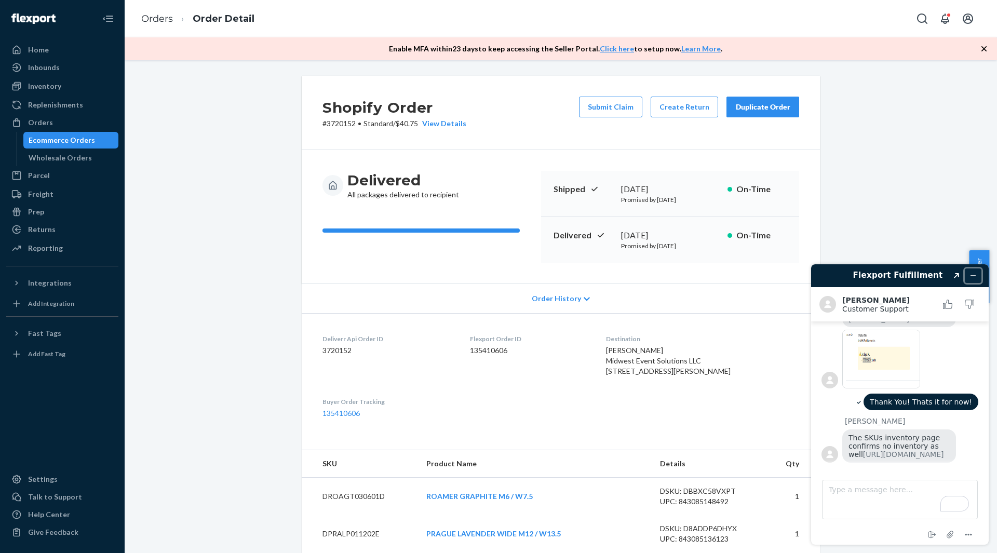
click at [970, 278] on icon "Minimize widget" at bounding box center [973, 275] width 7 height 7
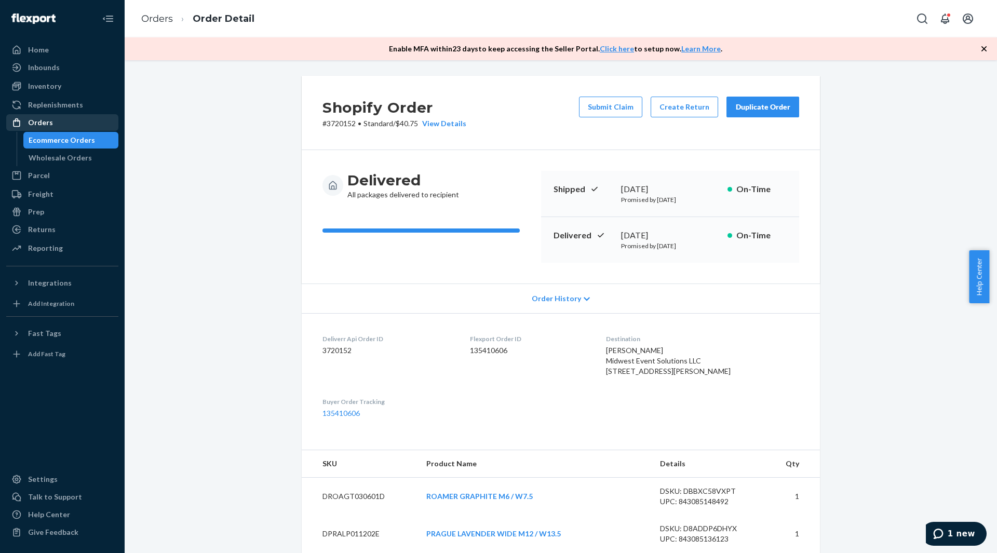
click at [34, 128] on div "Orders" at bounding box center [62, 122] width 110 height 15
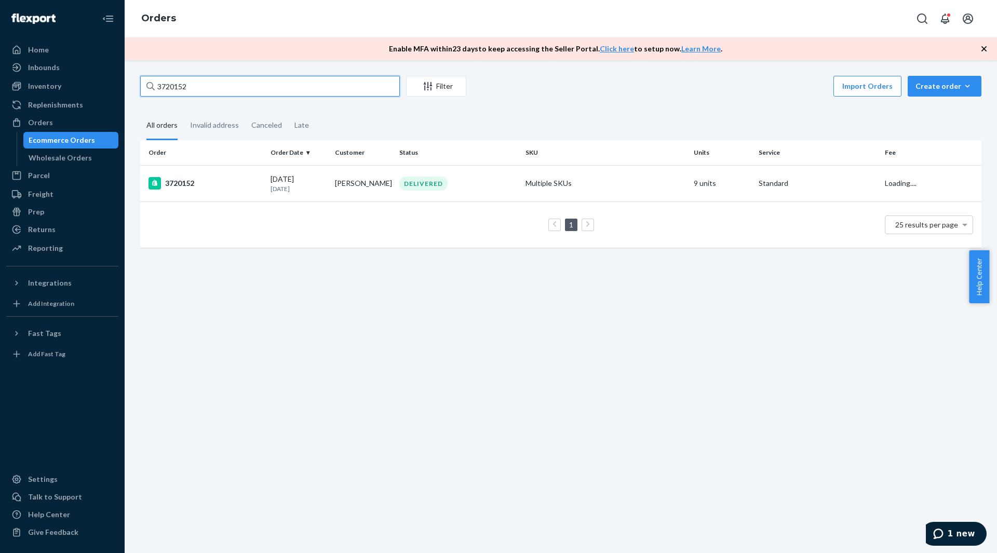
click at [190, 90] on input "3720152" at bounding box center [270, 86] width 260 height 21
paste input "#SYG7SCTOLE"
type input "#SYG7SCTOLE"
click at [236, 177] on div "SYG7SCTOLE" at bounding box center [206, 183] width 114 height 12
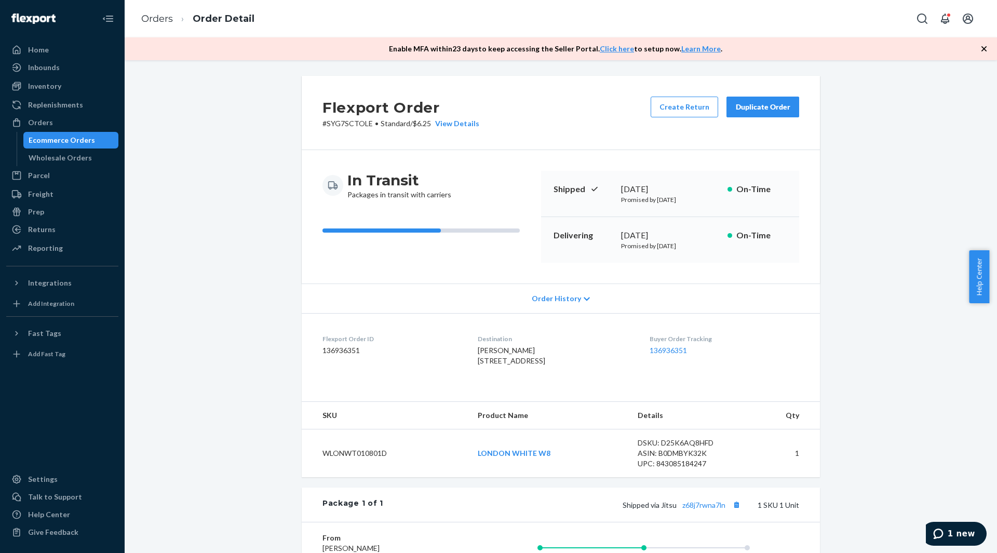
scroll to position [156, 0]
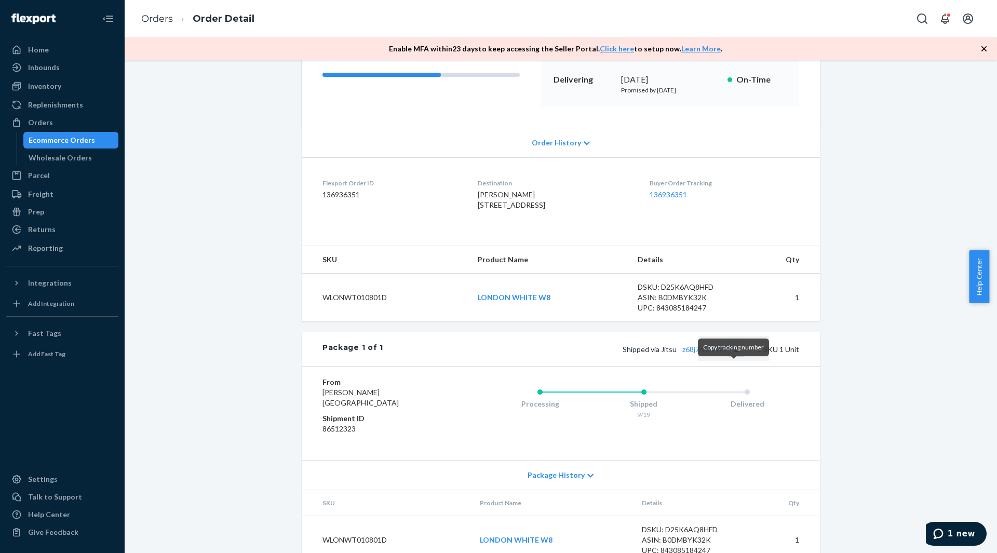
click at [735, 356] on button "Copy tracking number" at bounding box center [737, 349] width 14 height 14
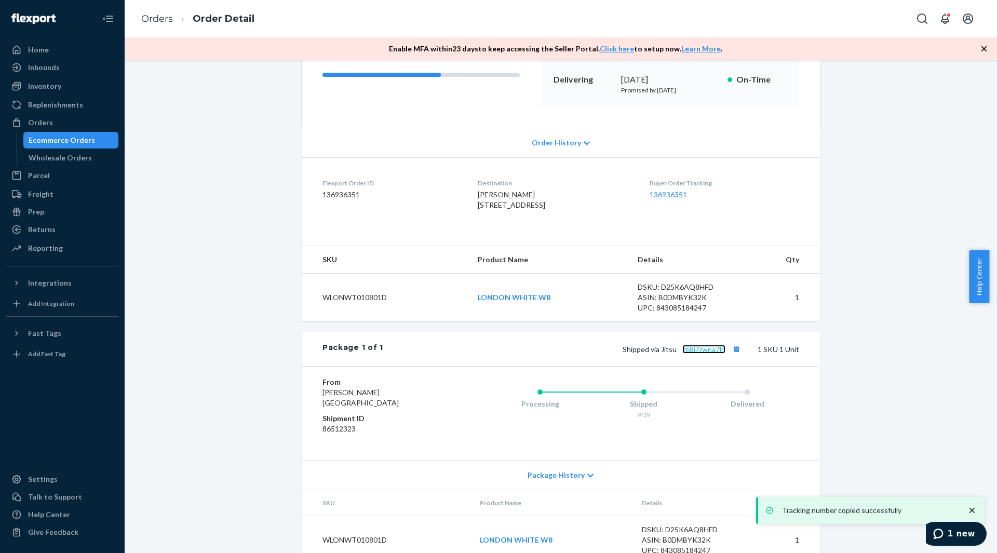
click at [716, 354] on link "z68j7rwna7ln" at bounding box center [704, 349] width 43 height 9
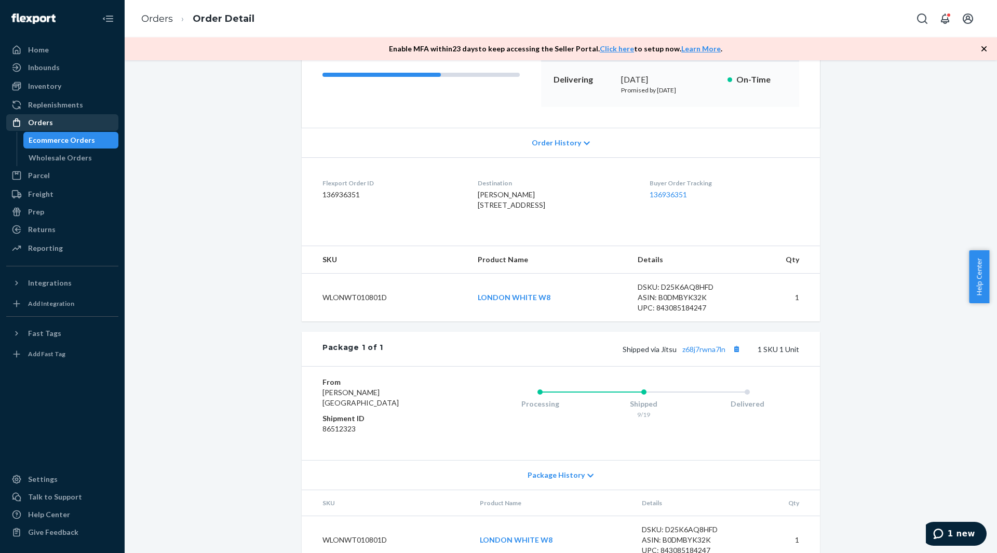
click at [50, 129] on div "Orders" at bounding box center [62, 122] width 110 height 15
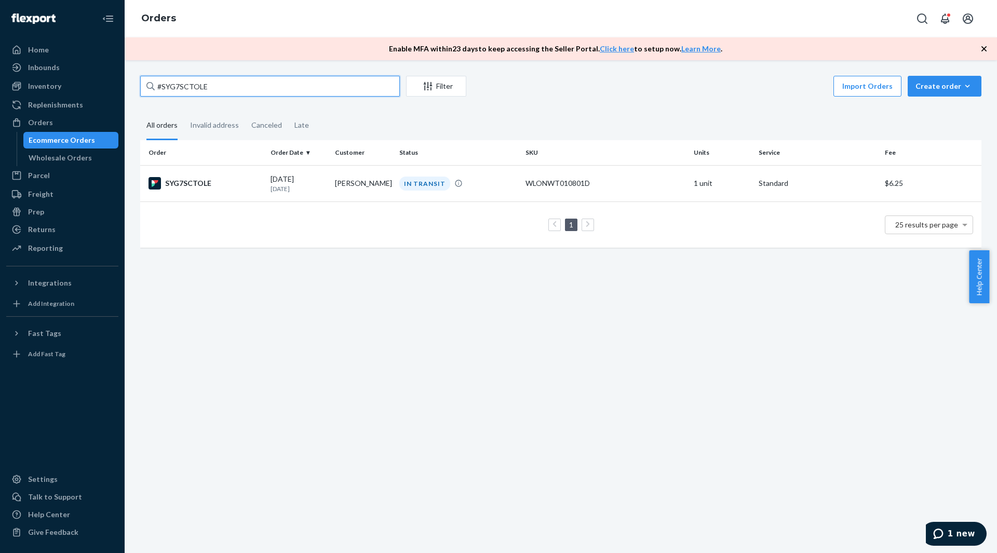
click at [227, 88] on input "#SYG7SCTOLE" at bounding box center [270, 86] width 260 height 21
paste input "3737231"
click at [197, 86] on input "3737231" at bounding box center [270, 86] width 260 height 21
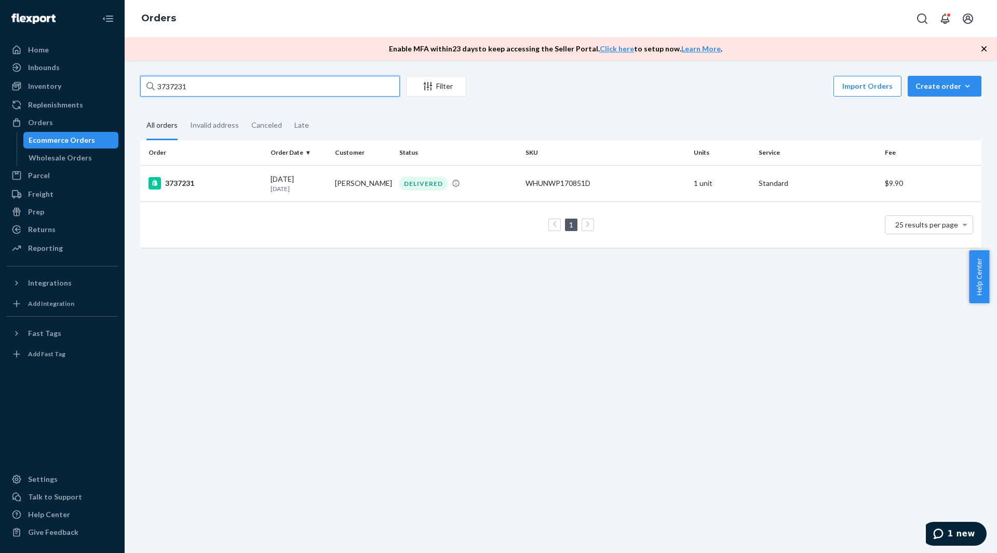
click at [197, 86] on input "3737231" at bounding box center [270, 86] width 260 height 21
paste input "29299"
type input "3729299"
click at [218, 178] on div "3729299" at bounding box center [206, 184] width 114 height 12
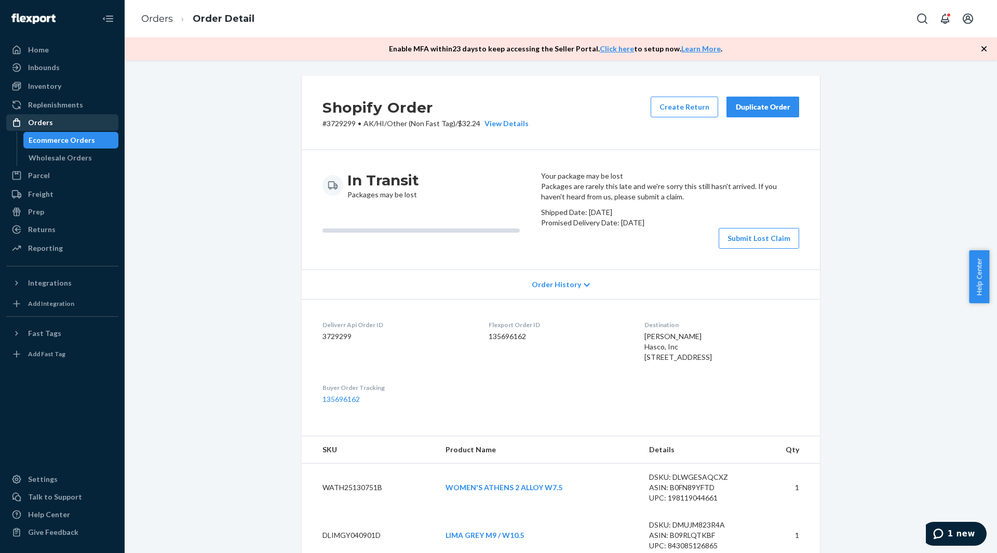
click at [66, 118] on div "Orders" at bounding box center [62, 122] width 110 height 15
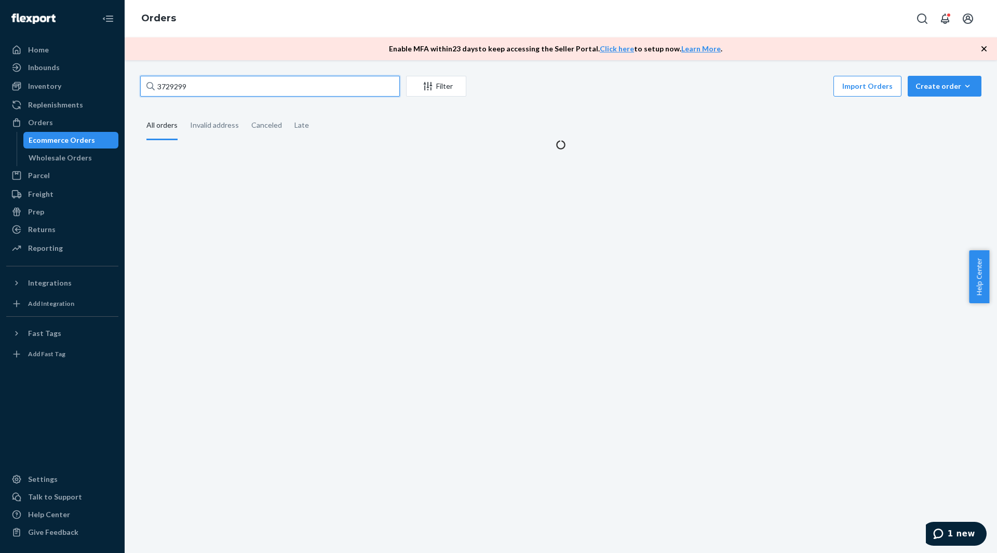
click at [197, 86] on input "3729299" at bounding box center [270, 86] width 260 height 21
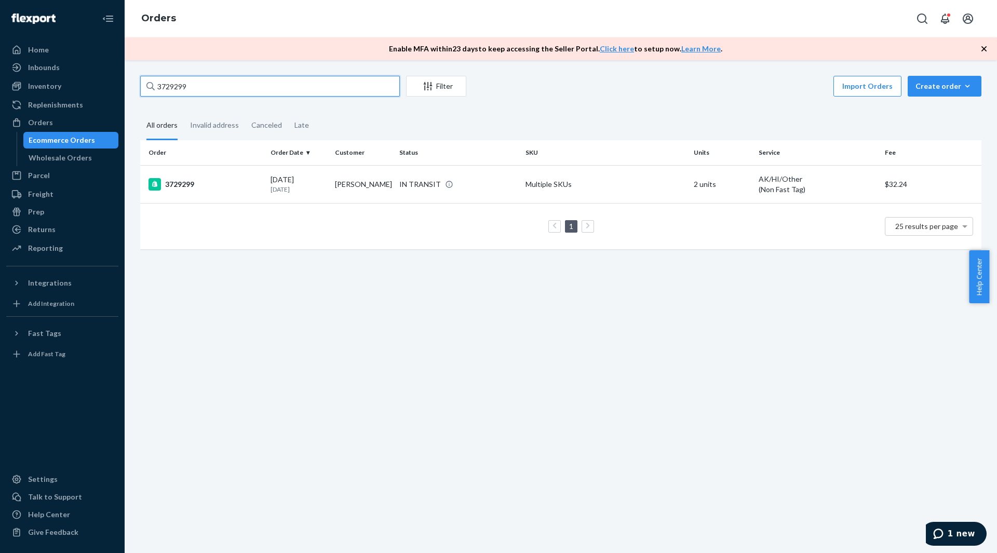
click at [197, 86] on input "3729299" at bounding box center [270, 86] width 260 height 21
paste input "55630"
type input "3755630"
click at [209, 178] on div "3755630" at bounding box center [206, 183] width 114 height 12
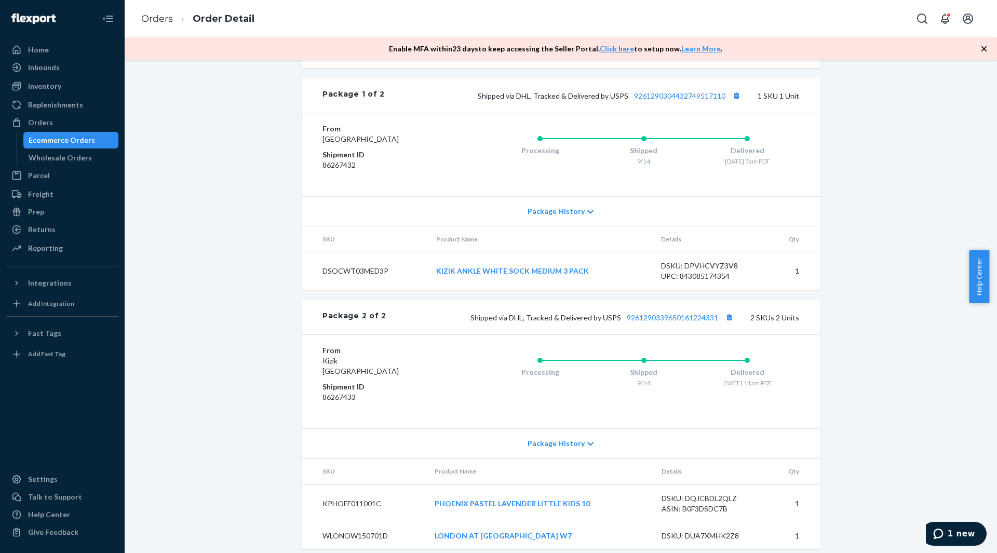
scroll to position [489, 0]
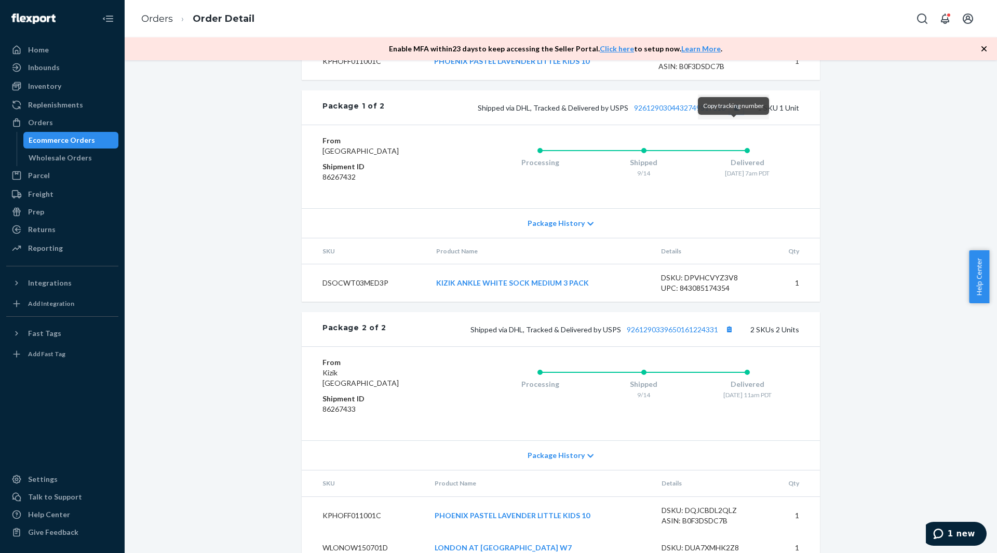
click at [733, 114] on button "Copy tracking number" at bounding box center [737, 108] width 14 height 14
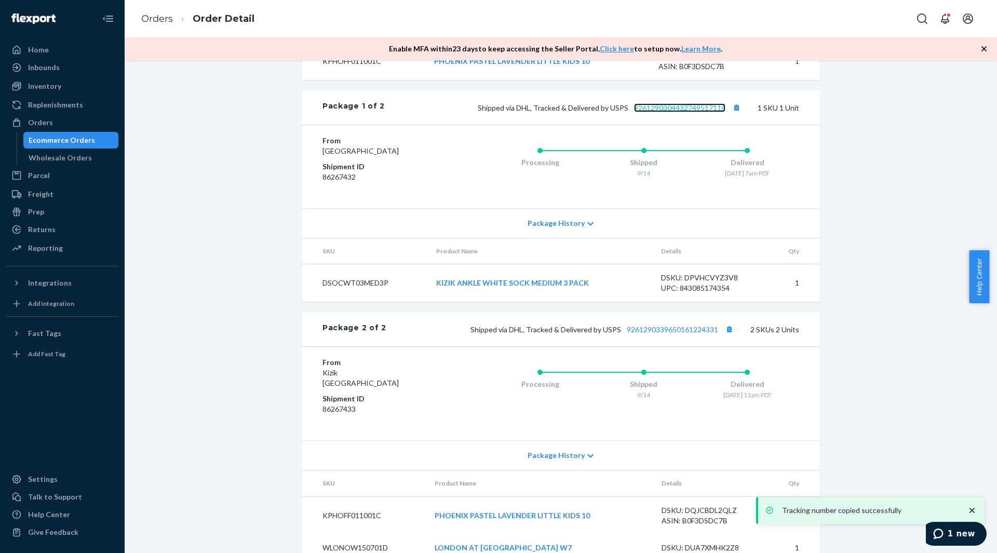
click at [695, 112] on link "9261290304432749517110" at bounding box center [679, 107] width 91 height 9
